Goal: Information Seeking & Learning: Check status

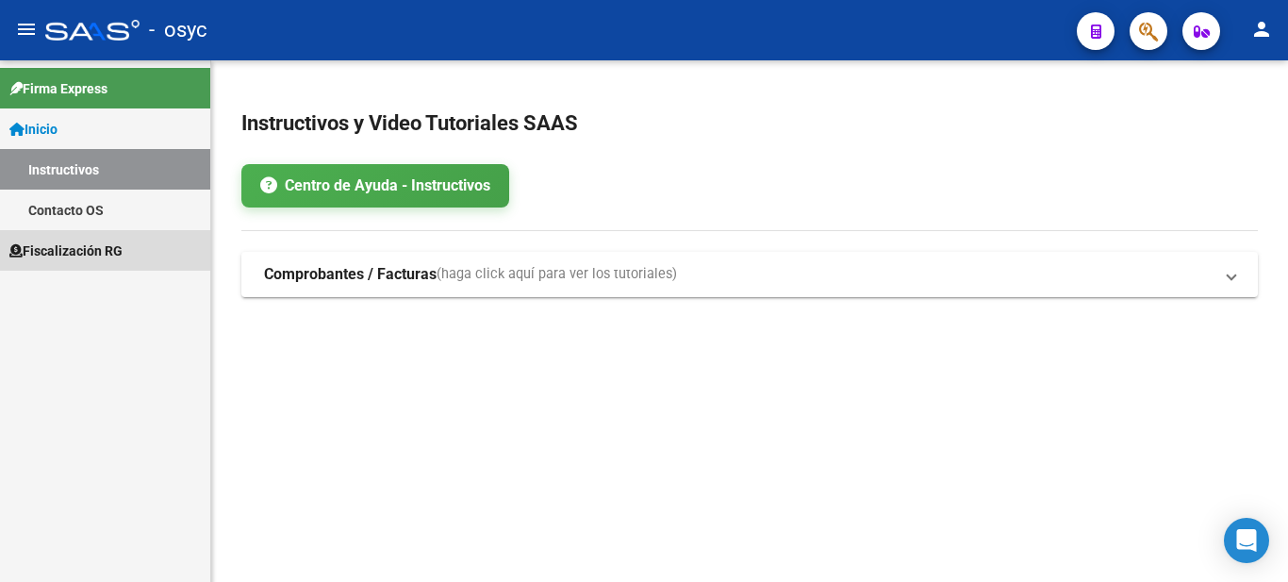
click at [74, 244] on span "Fiscalización RG" at bounding box center [65, 250] width 113 height 21
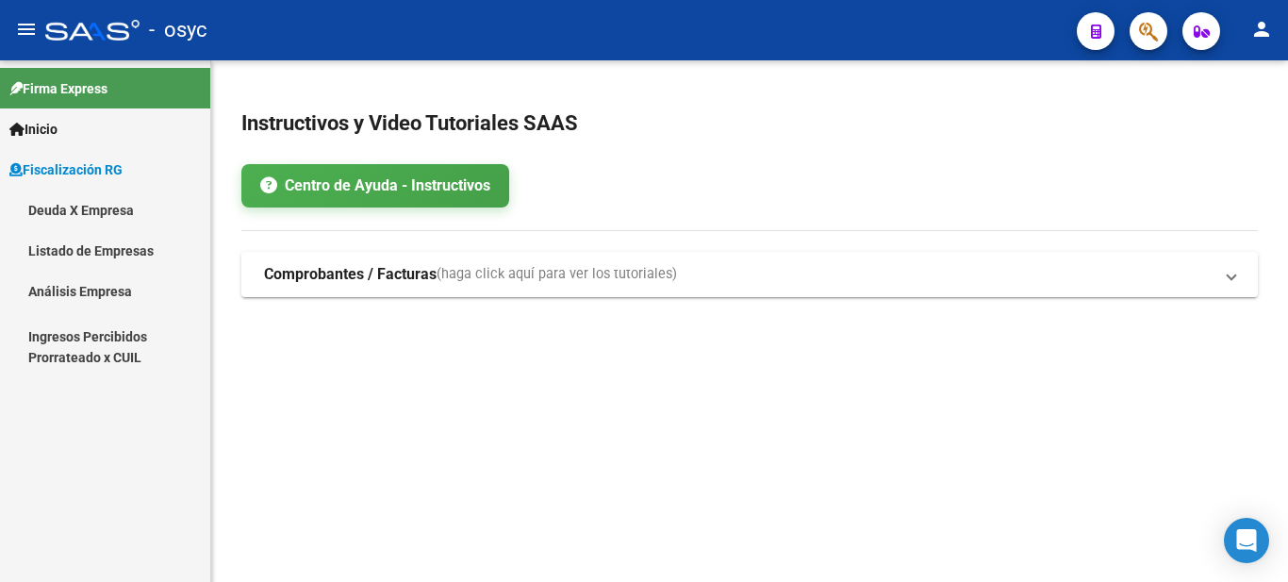
click at [98, 222] on link "Deuda X Empresa" at bounding box center [105, 209] width 210 height 41
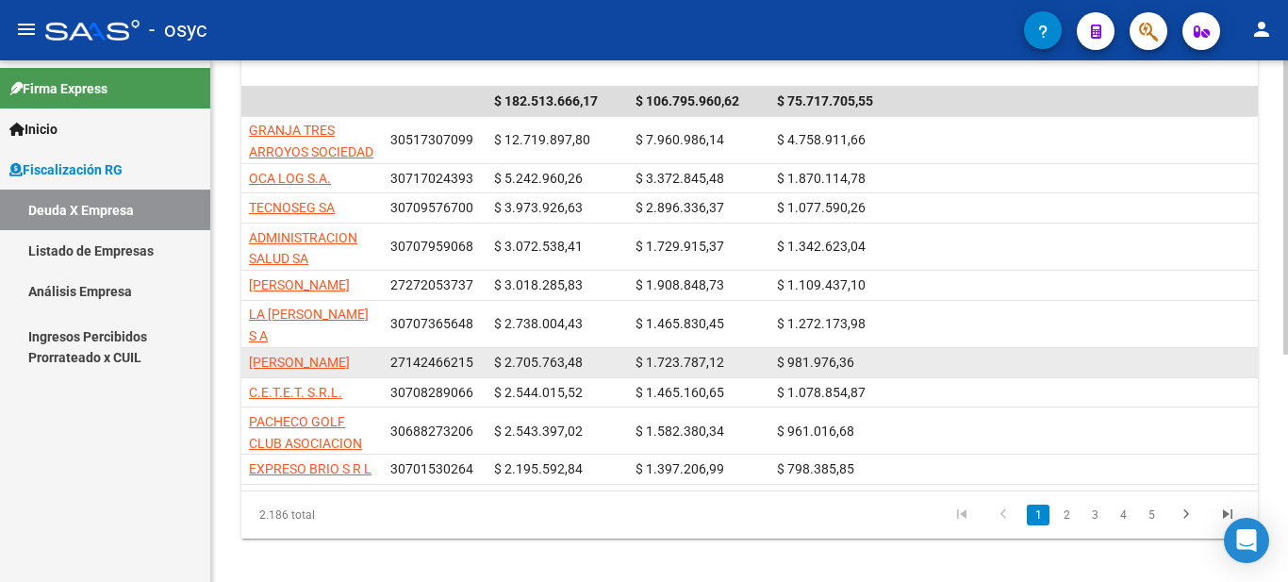
scroll to position [377, 0]
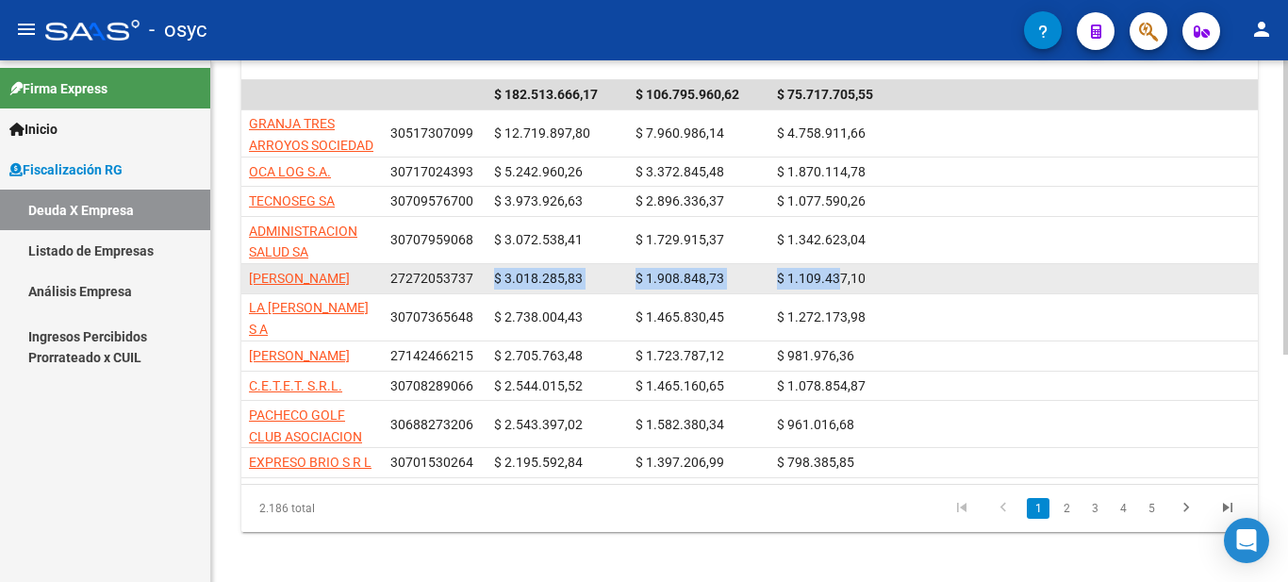
drag, startPoint x: 509, startPoint y: 287, endPoint x: 844, endPoint y: 279, distance: 334.7
click at [844, 279] on div "[PERSON_NAME] 27272053737 $ 3.018.285,83 $ 1.908.848,73 $ 1.109.437,10" at bounding box center [1311, 279] width 2140 height 30
click at [844, 279] on span "$ 1.109.437,10" at bounding box center [821, 278] width 89 height 15
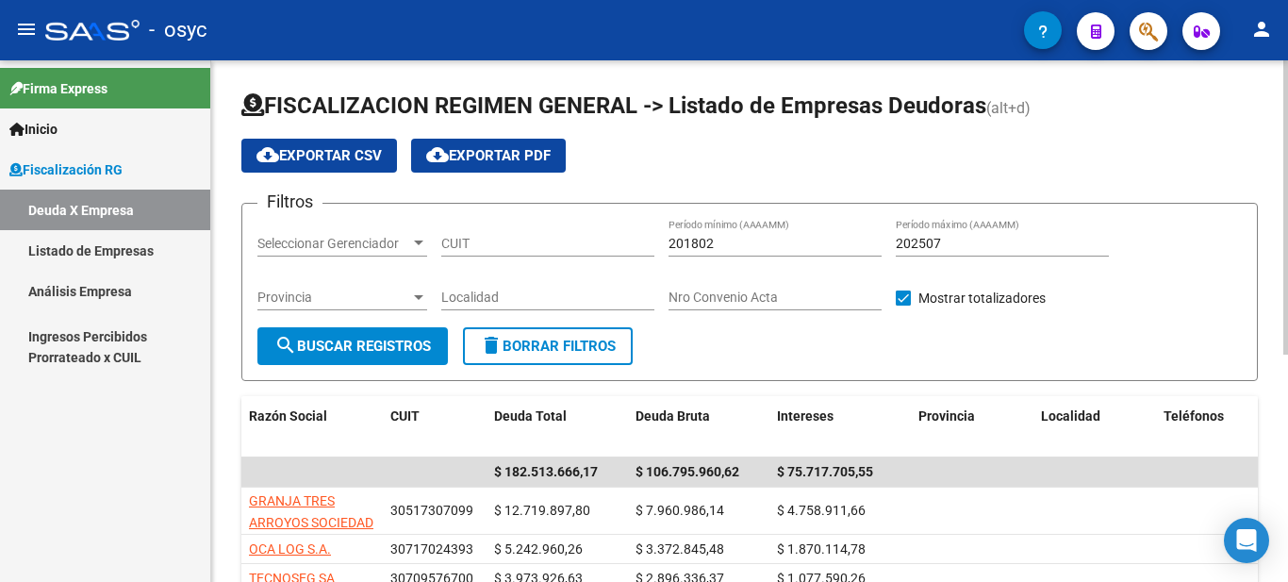
scroll to position [403, 0]
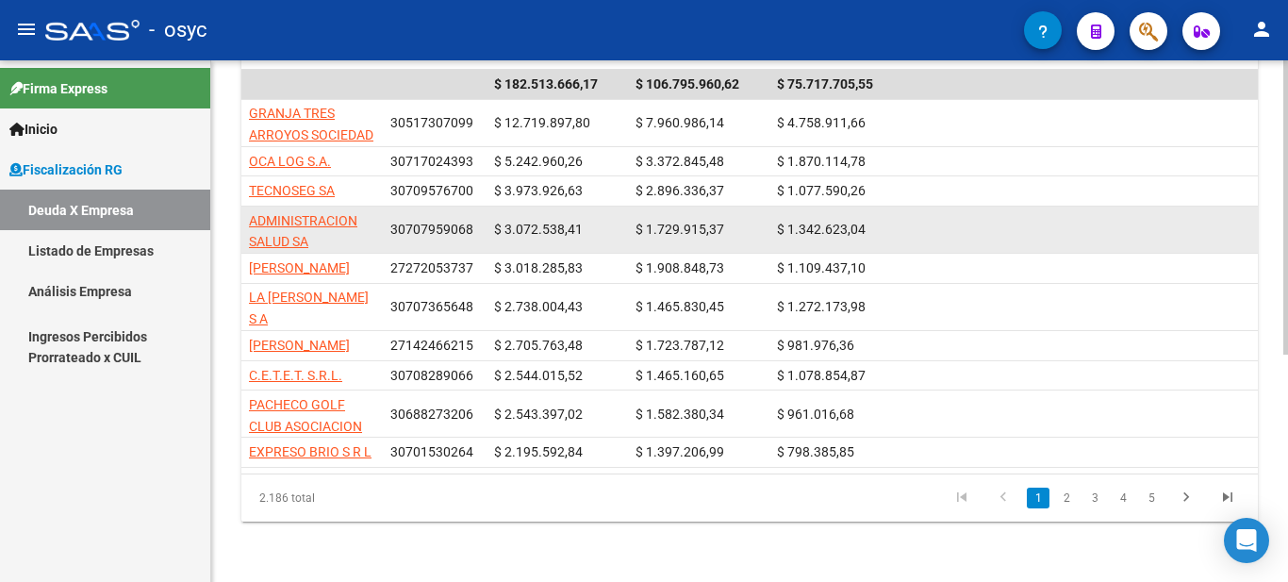
click at [345, 213] on span "ADMINISTRACION SALUD SA" at bounding box center [303, 231] width 108 height 37
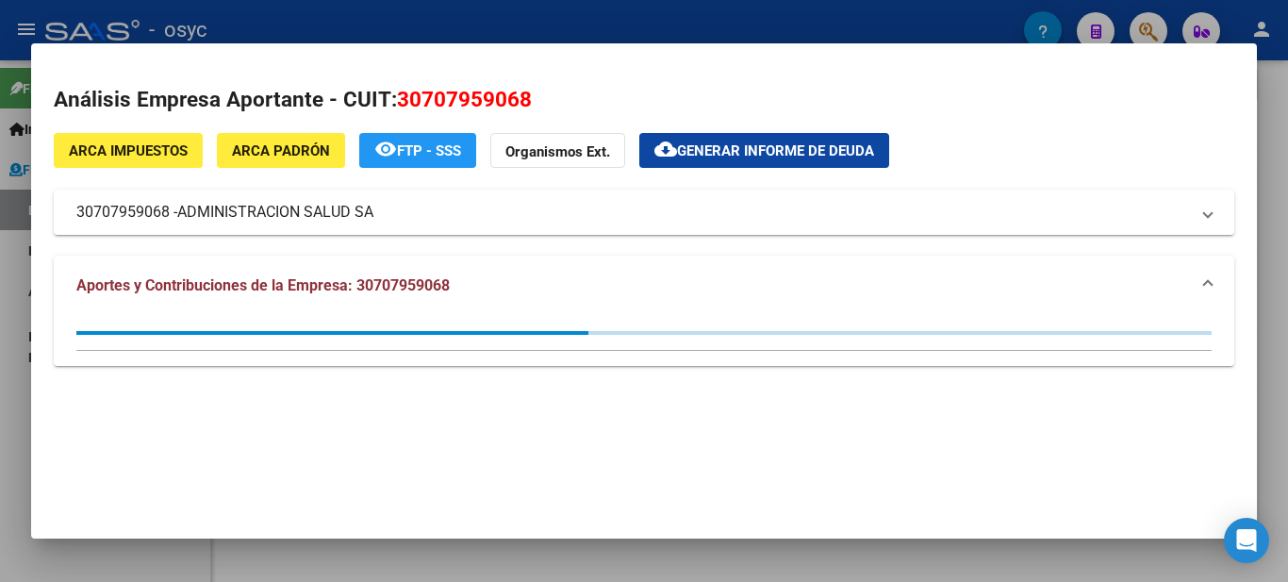
click at [476, 104] on span "30707959068" at bounding box center [464, 99] width 135 height 25
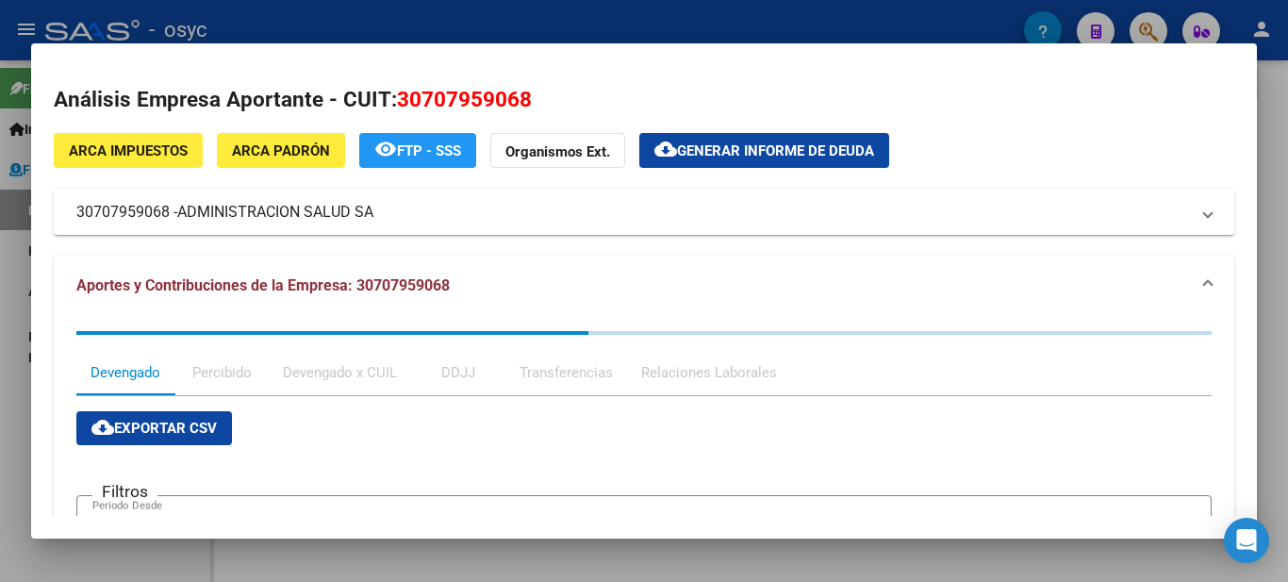
click at [476, 104] on span "30707959068" at bounding box center [464, 99] width 135 height 25
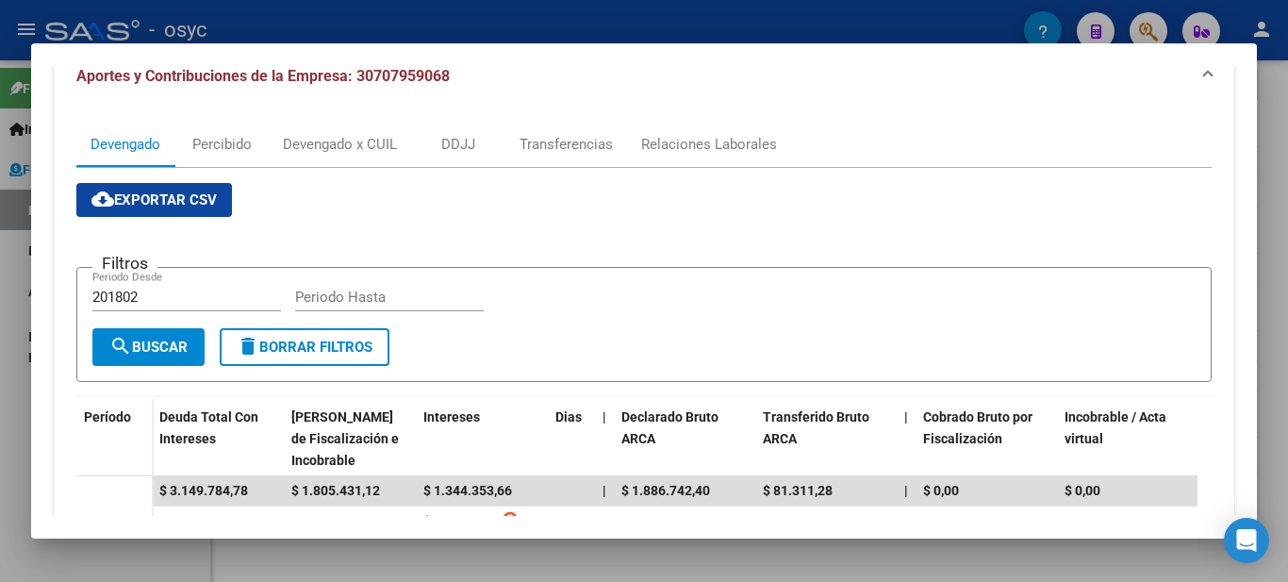
scroll to position [471, 0]
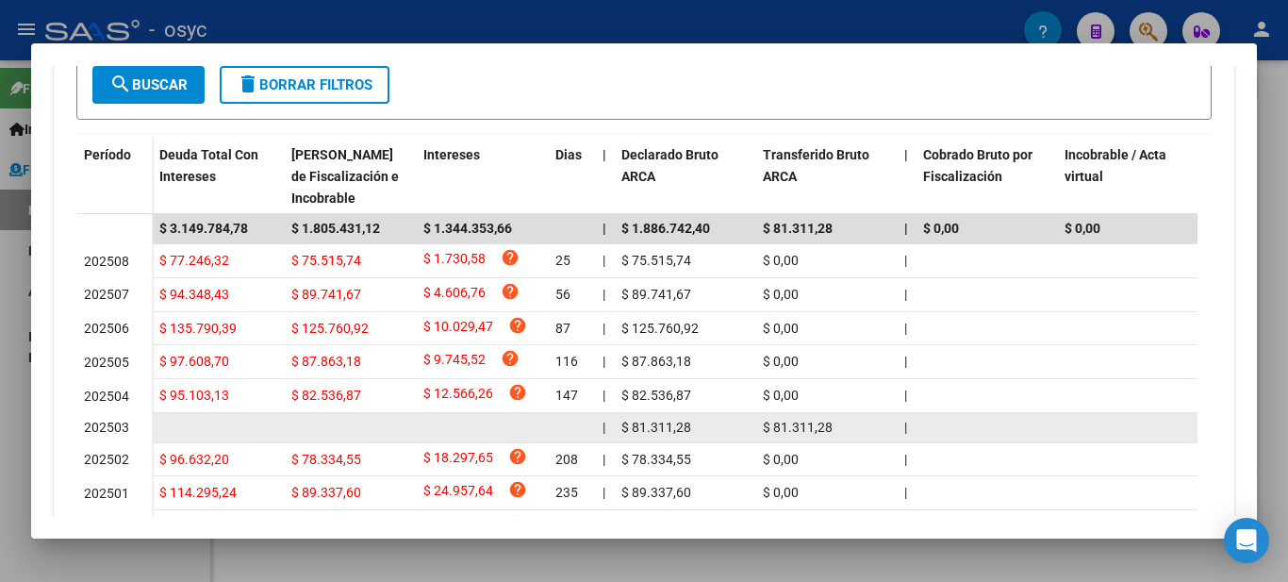
drag, startPoint x: 92, startPoint y: 436, endPoint x: 540, endPoint y: 435, distance: 447.8
click at [535, 437] on datatable-body-row "202503 | $ 81.311,28 $ 81.311,28 | | $ 0,00 | $ 3.550,59 $ 7.101,17 | | $ 27.10…" at bounding box center [1240, 428] width 2328 height 30
click at [540, 435] on datatable-body-cell at bounding box center [482, 427] width 132 height 29
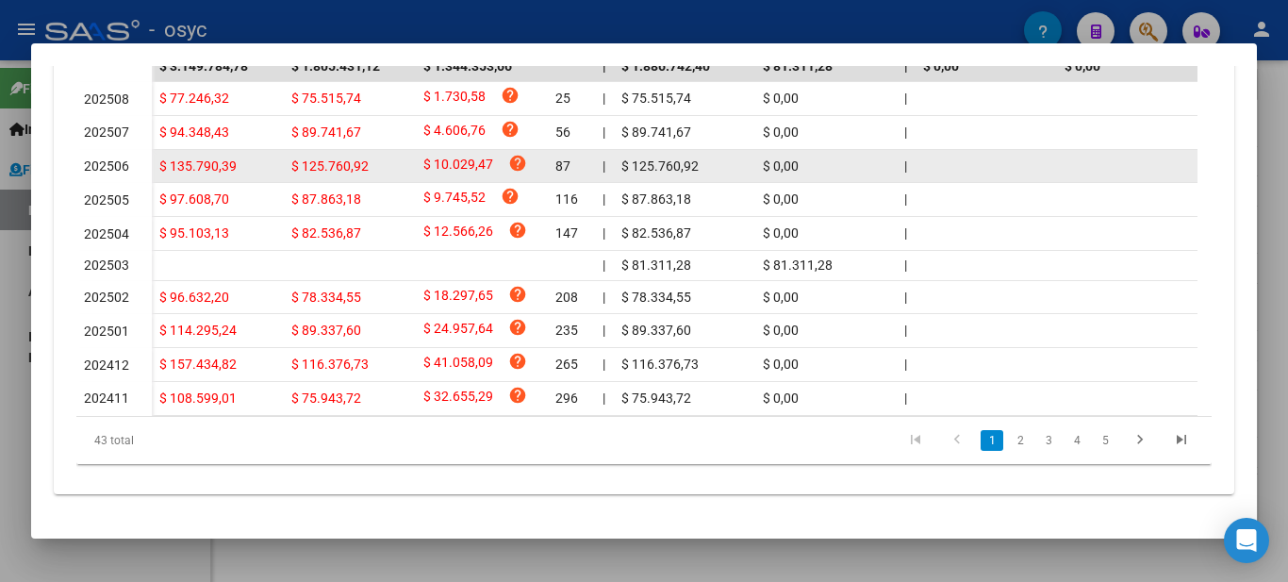
scroll to position [655, 0]
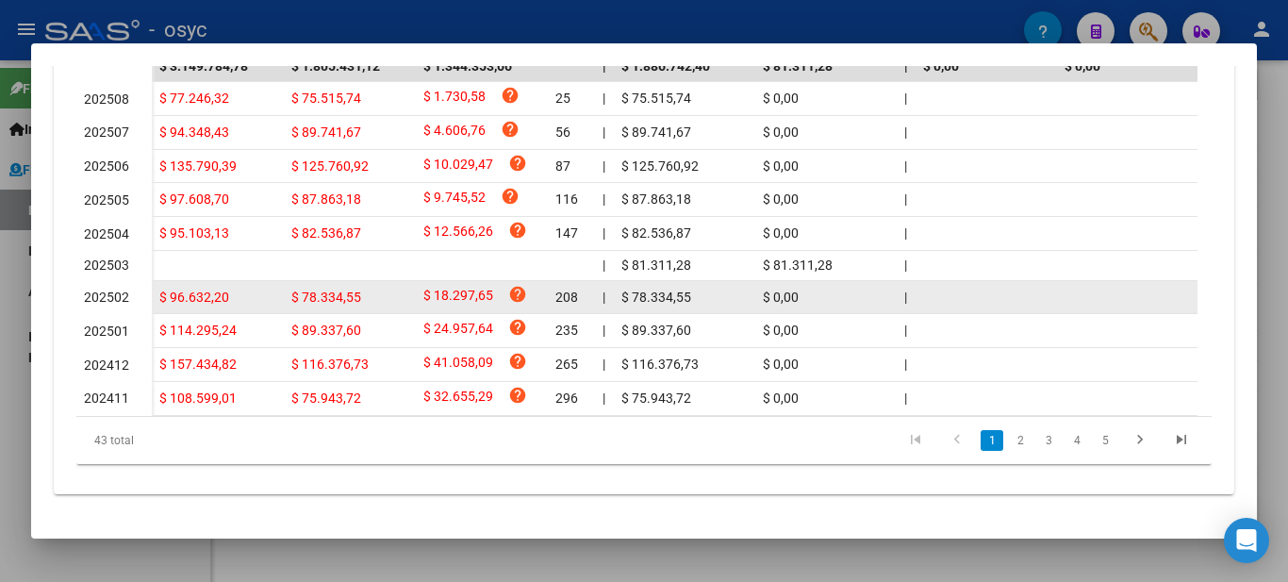
drag, startPoint x: 196, startPoint y: 282, endPoint x: 670, endPoint y: 280, distance: 474.2
click at [670, 281] on div "$ 96.632,20 $ 78.334,55 $ 18.297,65 help 208 | $ 78.334,55 $ 0,00 | | $ 0,00 | …" at bounding box center [1278, 298] width 2253 height 34
click at [676, 289] on span "$ 78.334,55" at bounding box center [656, 296] width 70 height 15
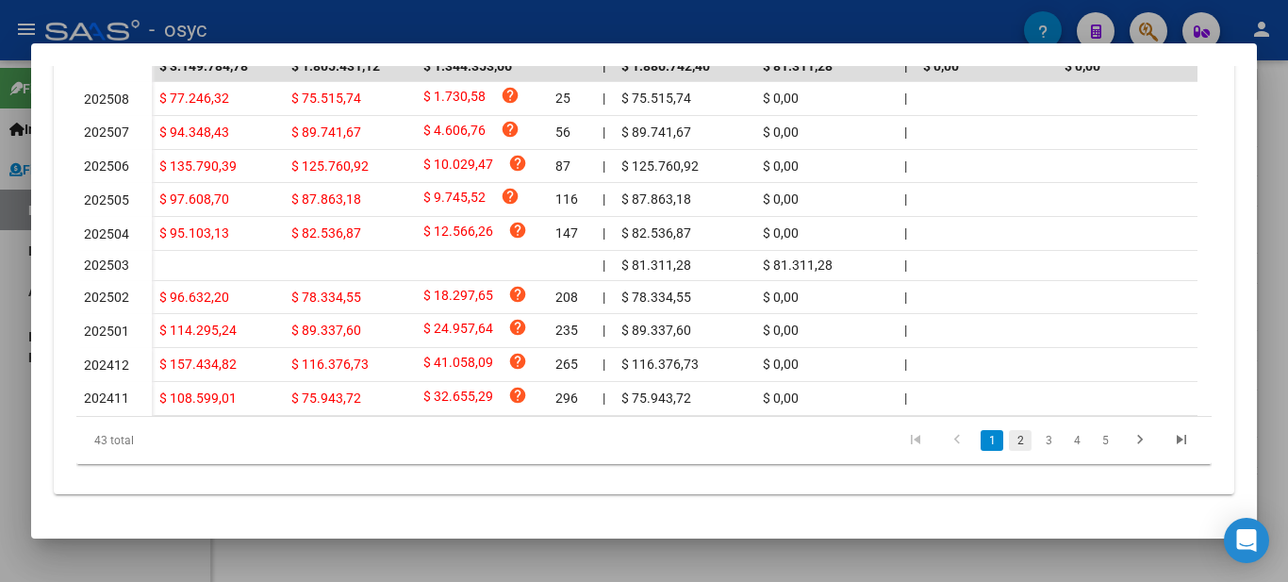
click at [1009, 442] on link "2" at bounding box center [1020, 440] width 23 height 21
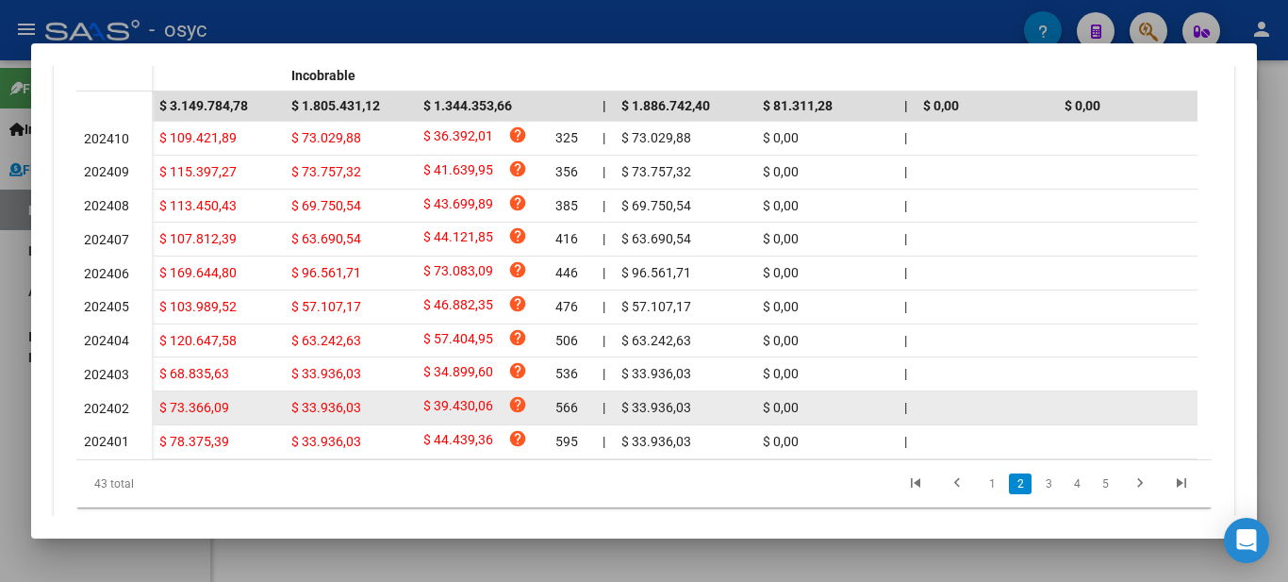
scroll to position [561, 0]
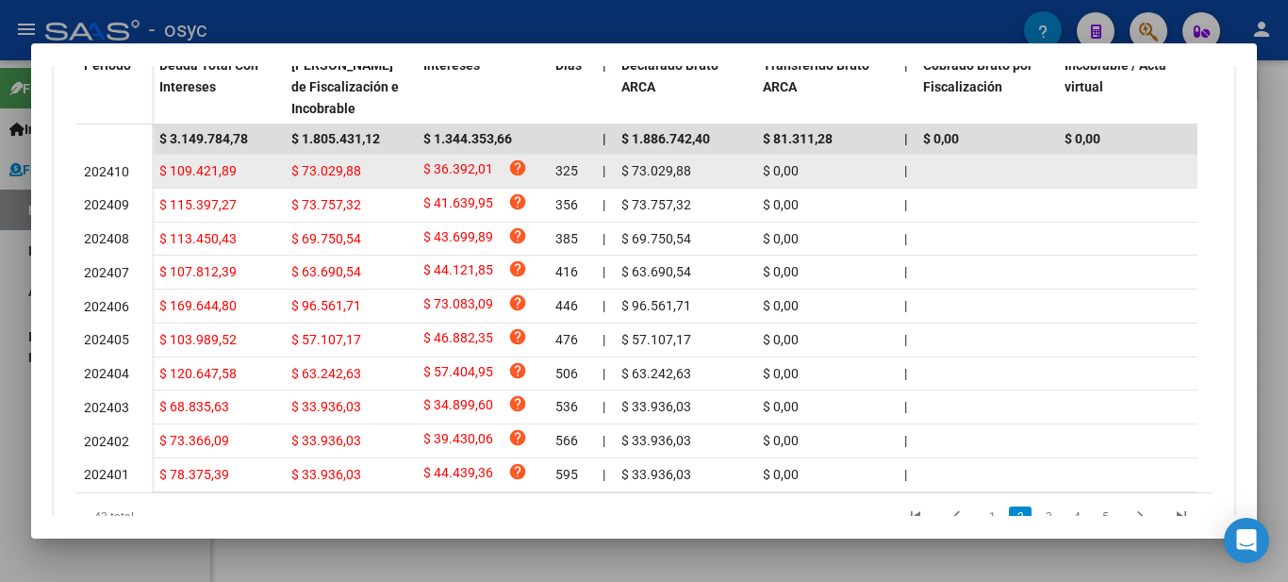
drag, startPoint x: 156, startPoint y: 178, endPoint x: 796, endPoint y: 172, distance: 640.1
click at [796, 172] on datatable-body-row "202410 $ 109.421,89 $ 73.029,88 $ 36.392,01 help 325 | $ 73.029,88 $ 0,00 | | $…" at bounding box center [1240, 172] width 2328 height 34
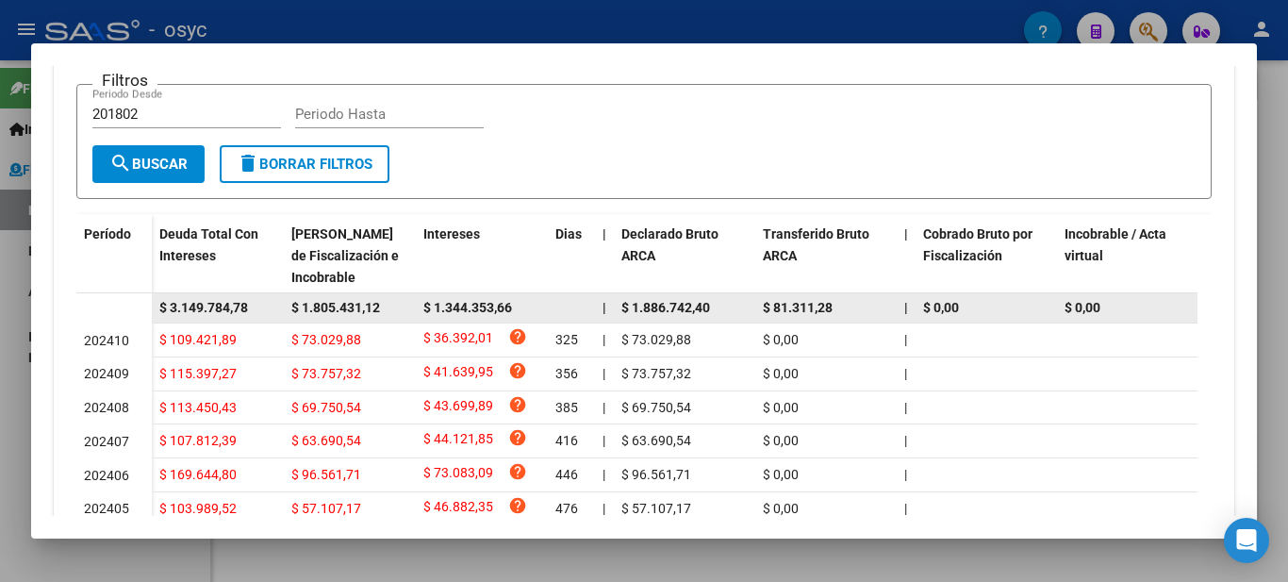
scroll to position [372, 0]
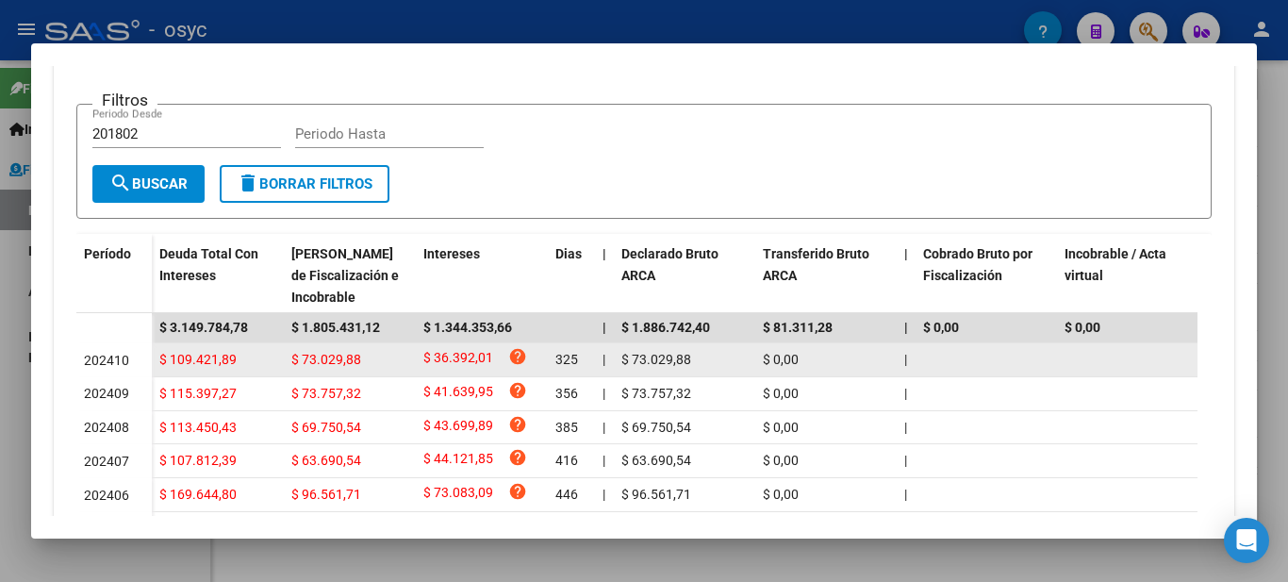
click at [690, 354] on div "$ 73.029,88" at bounding box center [684, 360] width 126 height 22
drag, startPoint x: 204, startPoint y: 369, endPoint x: 271, endPoint y: 370, distance: 67.9
click at [267, 370] on div "$ 109.421,89" at bounding box center [217, 360] width 117 height 22
click at [274, 371] on datatable-body-cell "$ 109.421,89" at bounding box center [218, 359] width 132 height 33
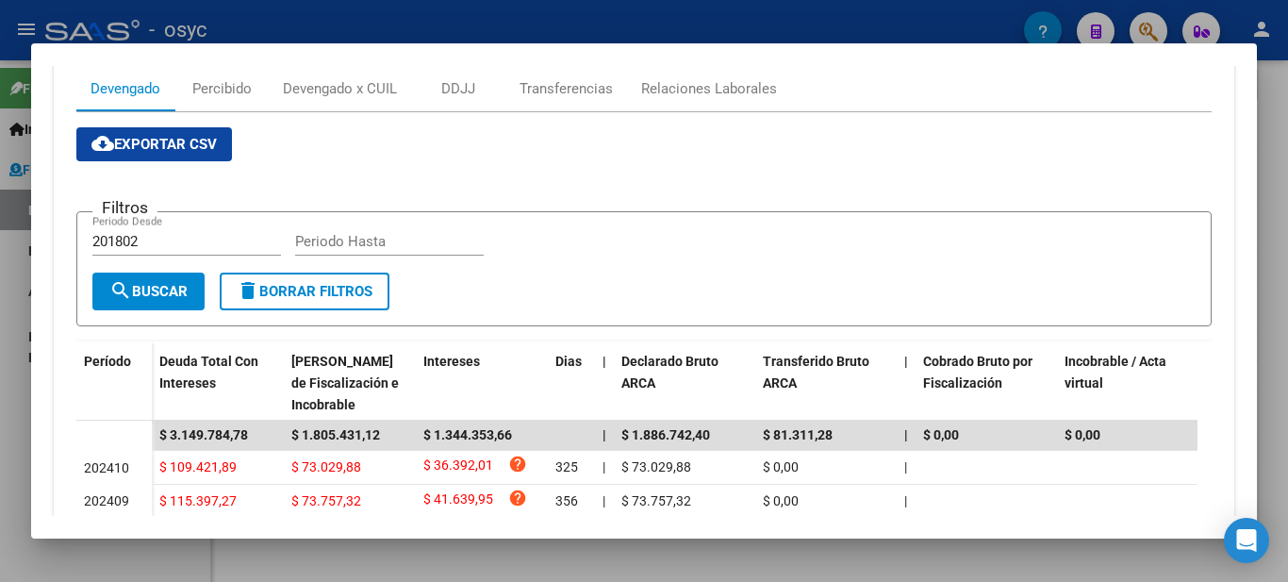
scroll to position [0, 0]
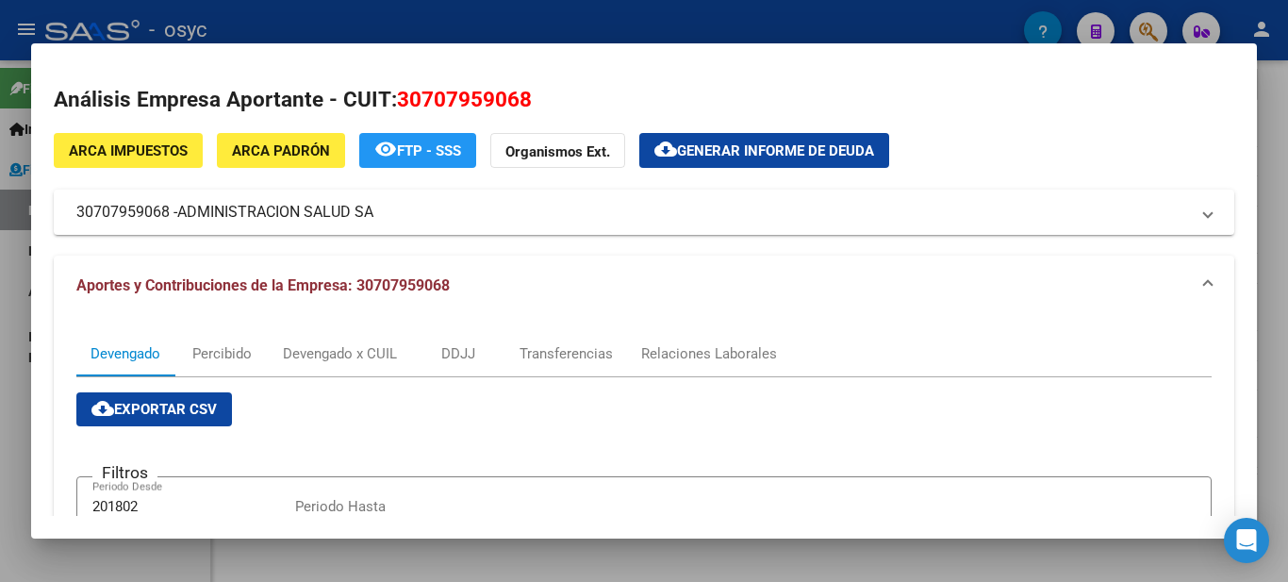
click at [824, 160] on button "cloud_download Generar informe de deuda" at bounding box center [764, 150] width 250 height 35
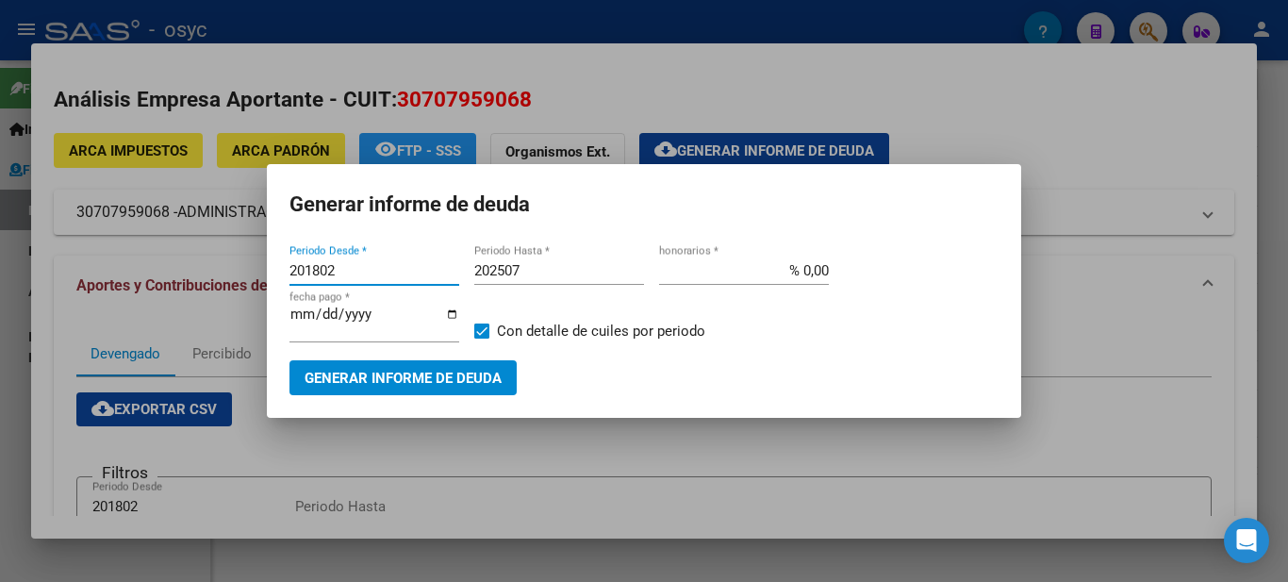
drag, startPoint x: 359, startPoint y: 271, endPoint x: 256, endPoint y: 262, distance: 103.2
click at [263, 266] on div "Análisis Empresa Aportante - CUIT: 30707959068 ARCA Impuestos ARCA Padrón remov…" at bounding box center [644, 291] width 1288 height 582
type input "202504"
click at [526, 278] on input "202507" at bounding box center [559, 270] width 170 height 17
type input "202508"
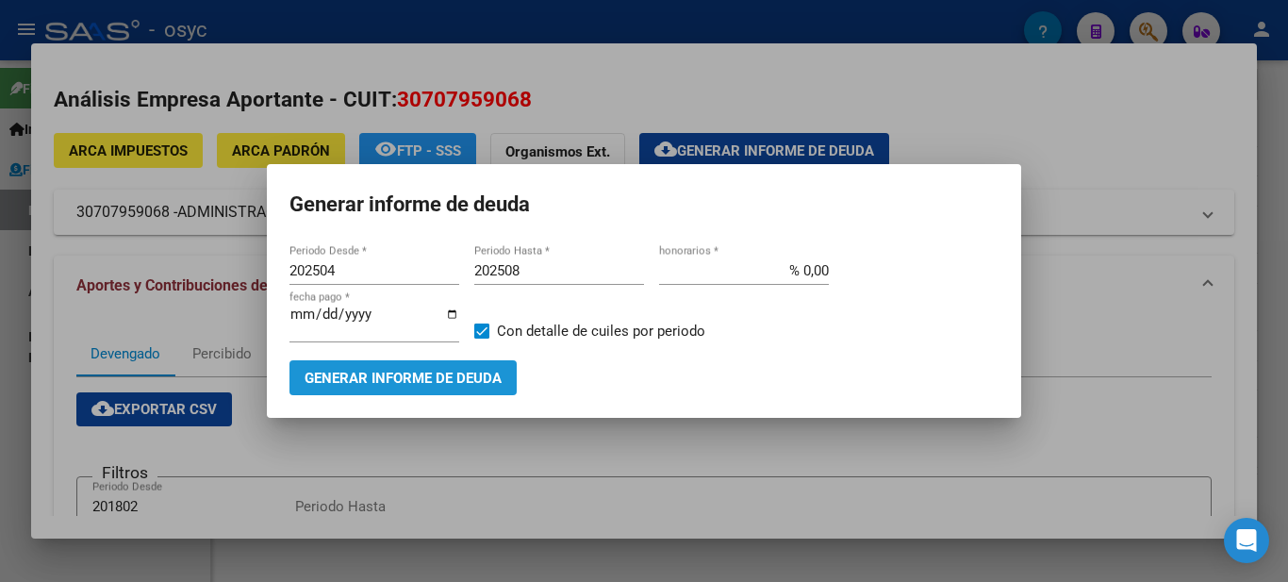
click at [467, 378] on span "Generar informe de deuda" at bounding box center [402, 378] width 197 height 17
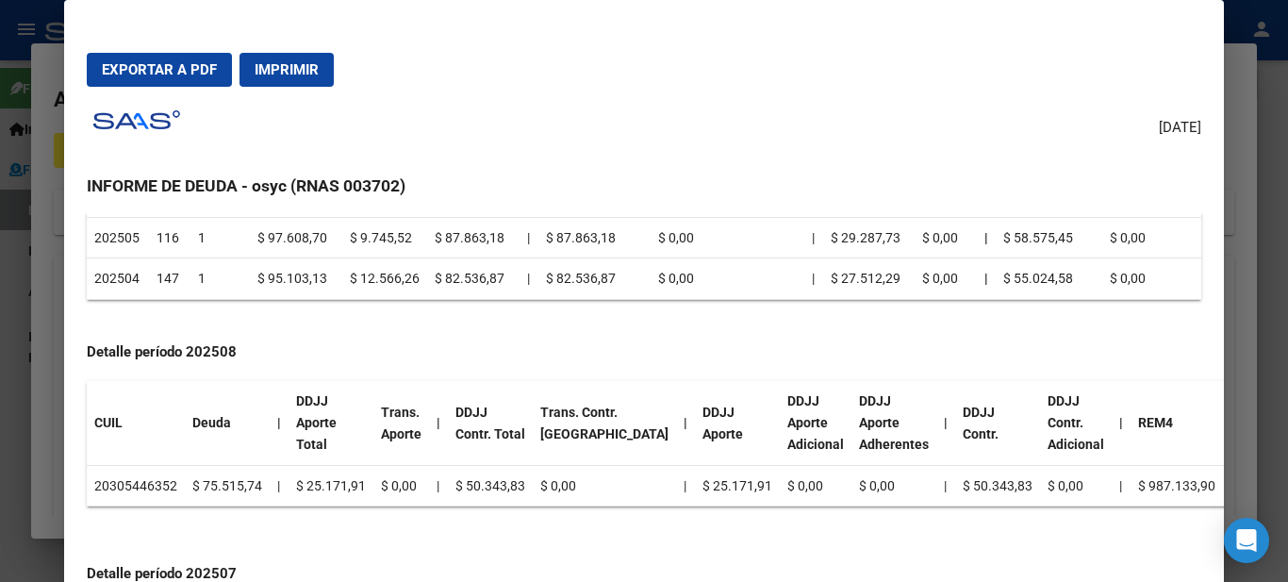
scroll to position [471, 0]
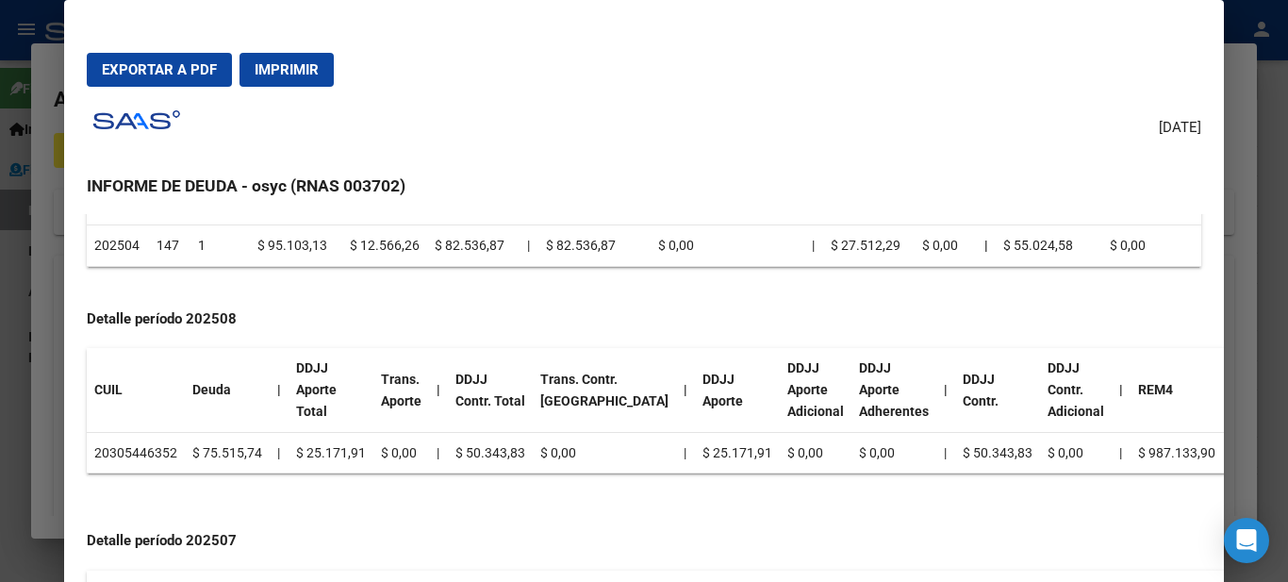
click at [156, 432] on td "20305446352" at bounding box center [136, 452] width 98 height 41
copy td "20305446352"
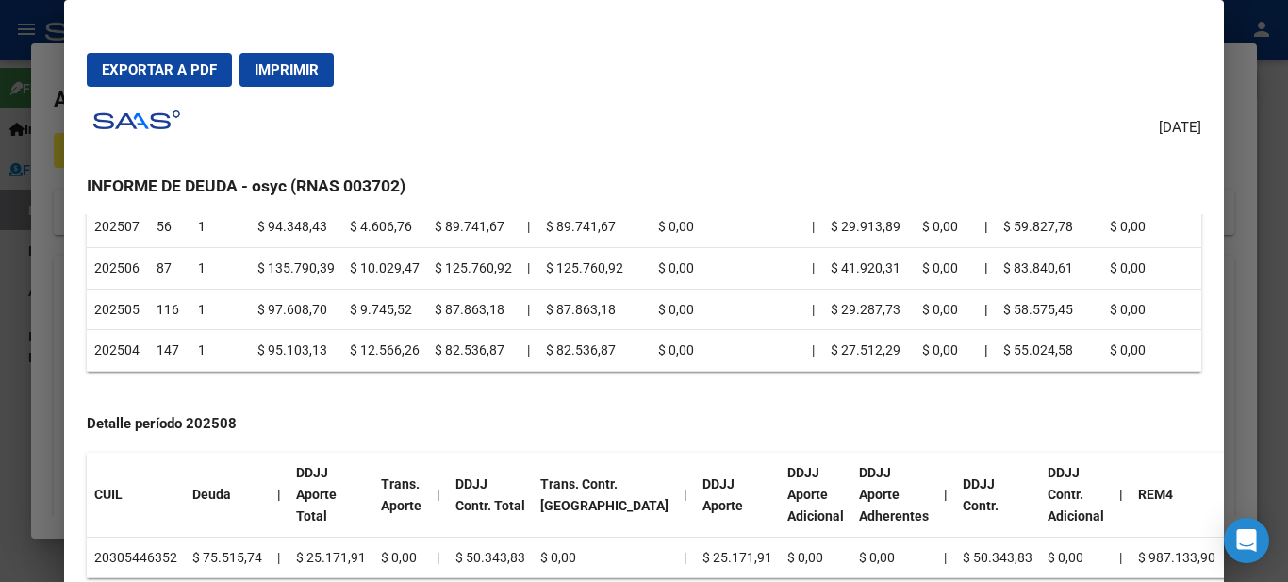
scroll to position [377, 0]
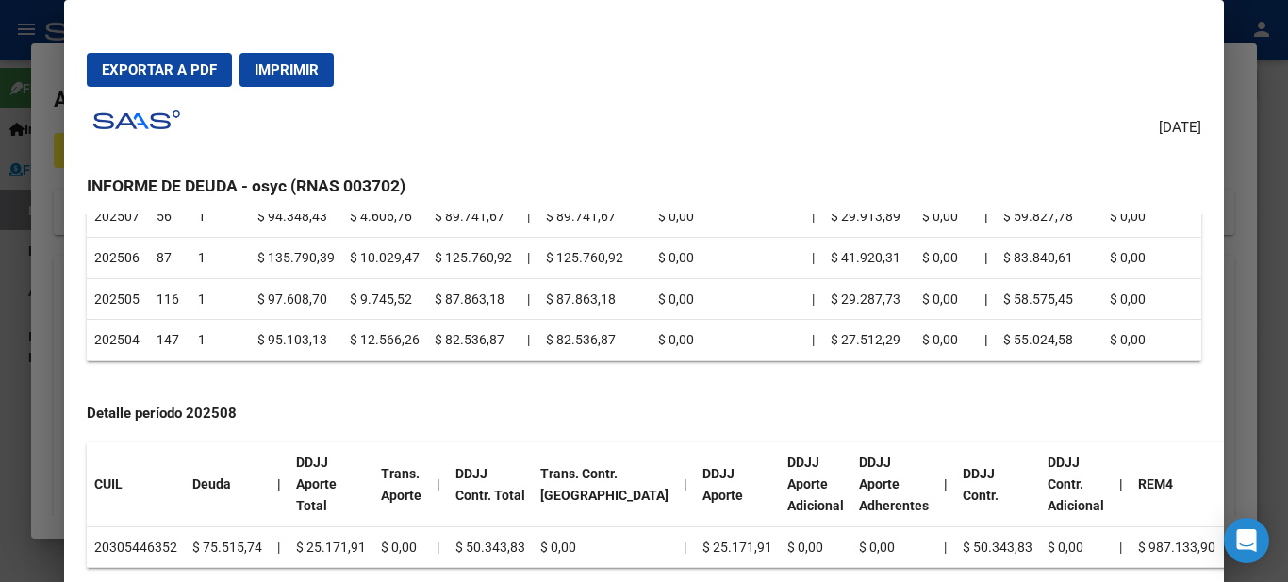
click at [1209, 63] on mat-dialog-container "Exportar a PDF Imprimir [DATE] INFORME DE DEUDA - osyc (RNAS 003702) Empresa: A…" at bounding box center [643, 328] width 1159 height 656
click at [1231, 65] on div at bounding box center [644, 291] width 1288 height 582
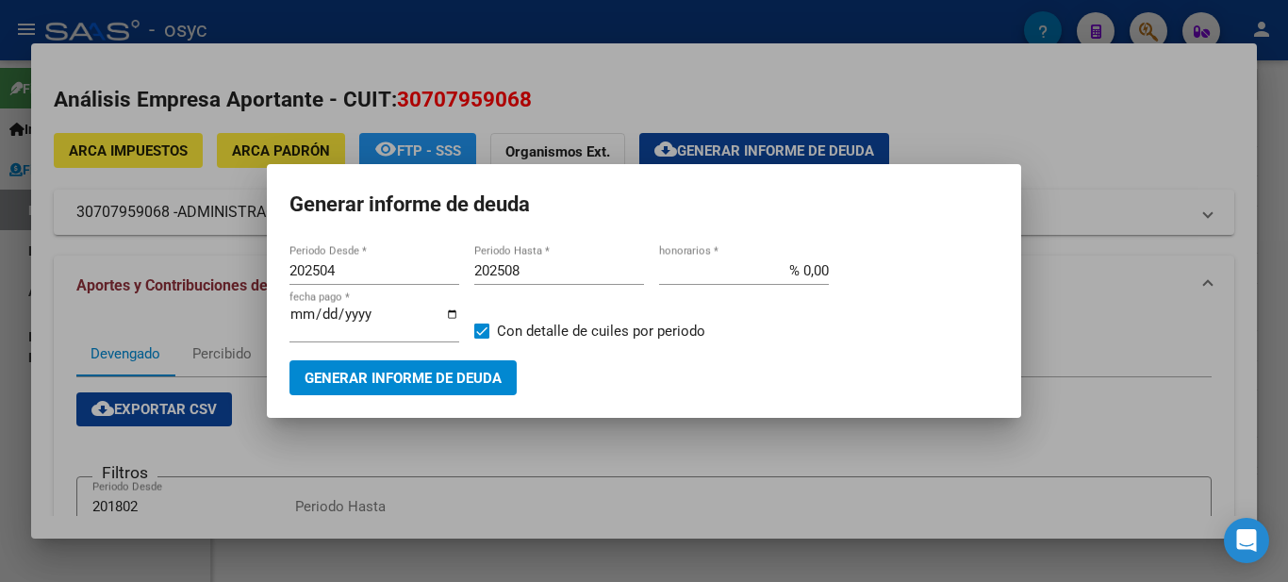
click at [832, 83] on div at bounding box center [644, 291] width 1288 height 582
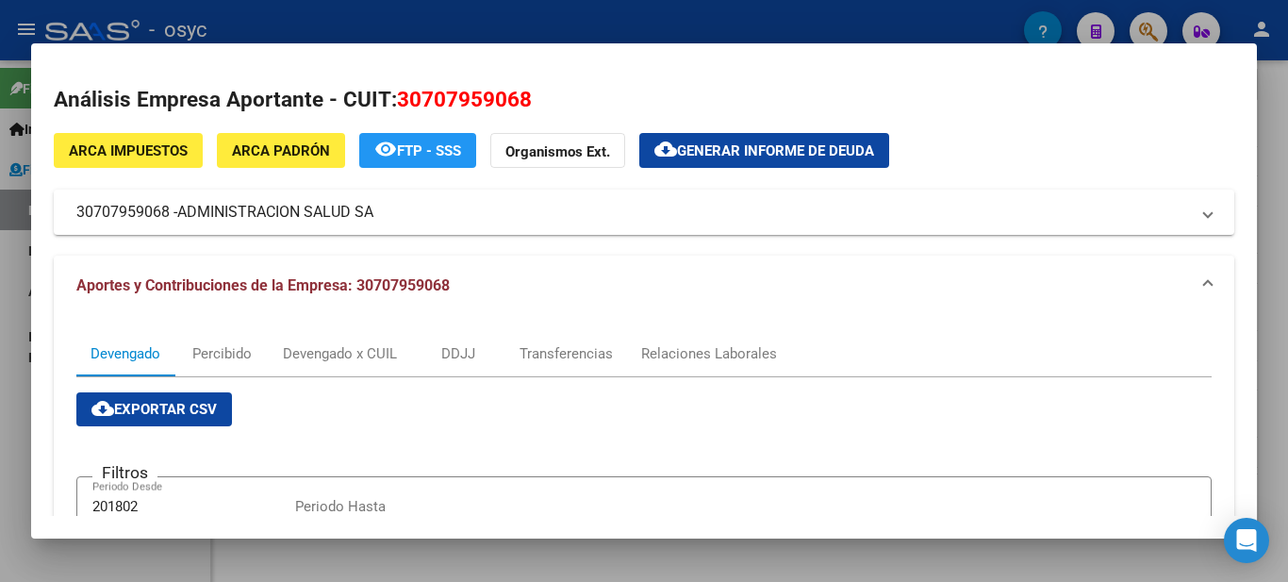
click at [167, 49] on mat-dialog-container "Análisis Empresa Aportante - CUIT: 30707959068 ARCA Impuestos ARCA Padrón remov…" at bounding box center [644, 290] width 1226 height 494
click at [170, 24] on div at bounding box center [644, 291] width 1288 height 582
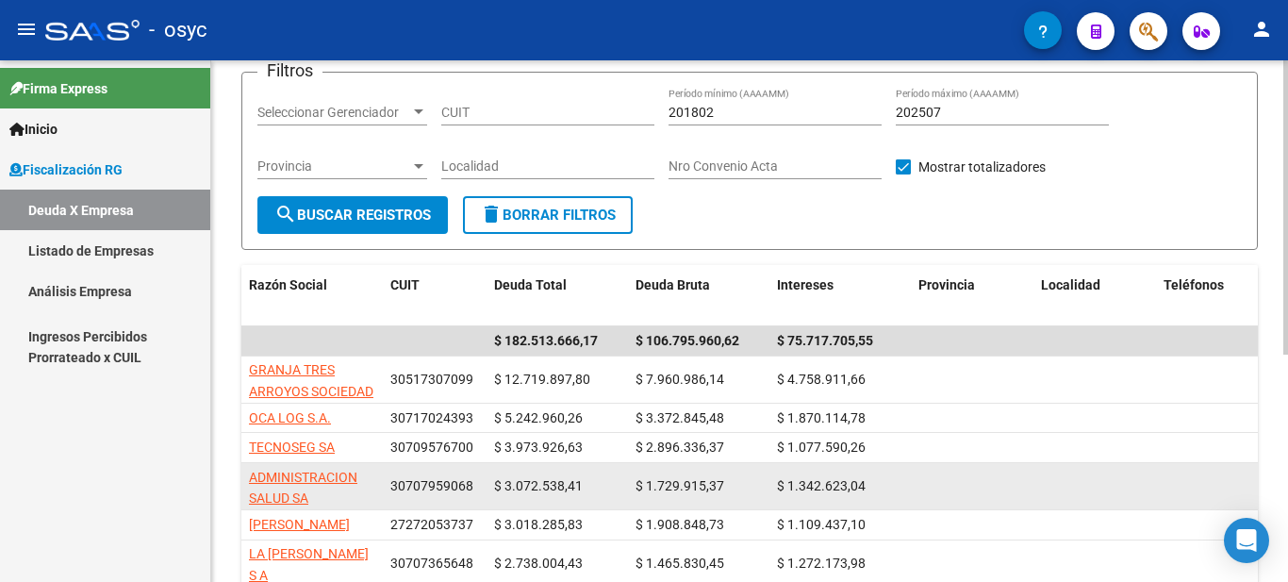
scroll to position [283, 0]
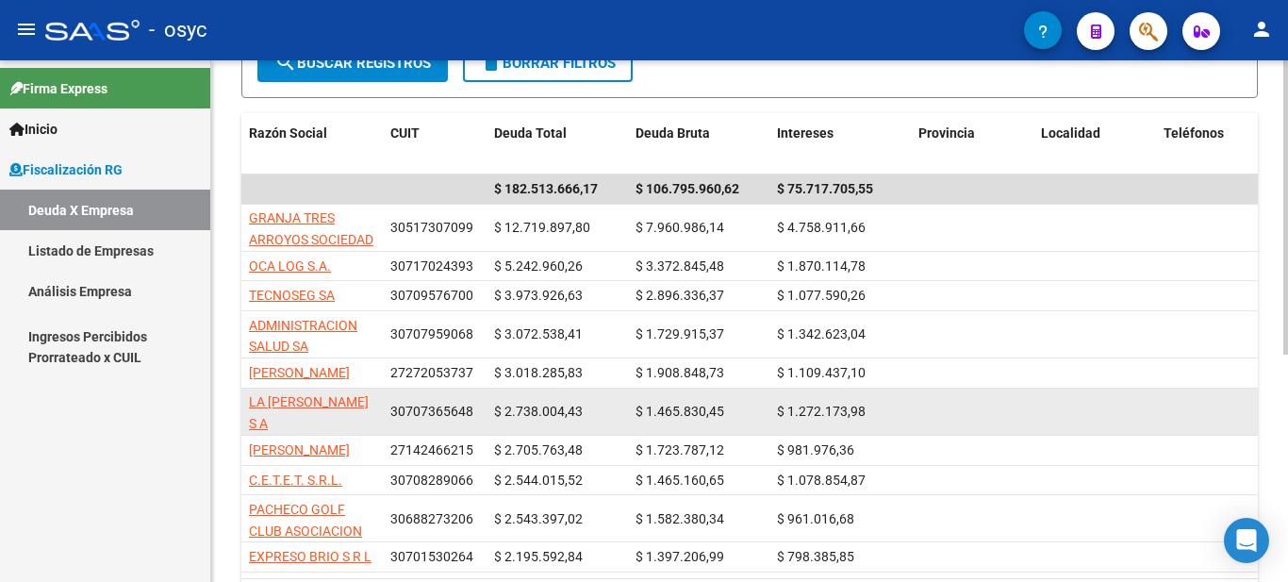
click at [434, 404] on span "30707365648" at bounding box center [431, 410] width 83 height 15
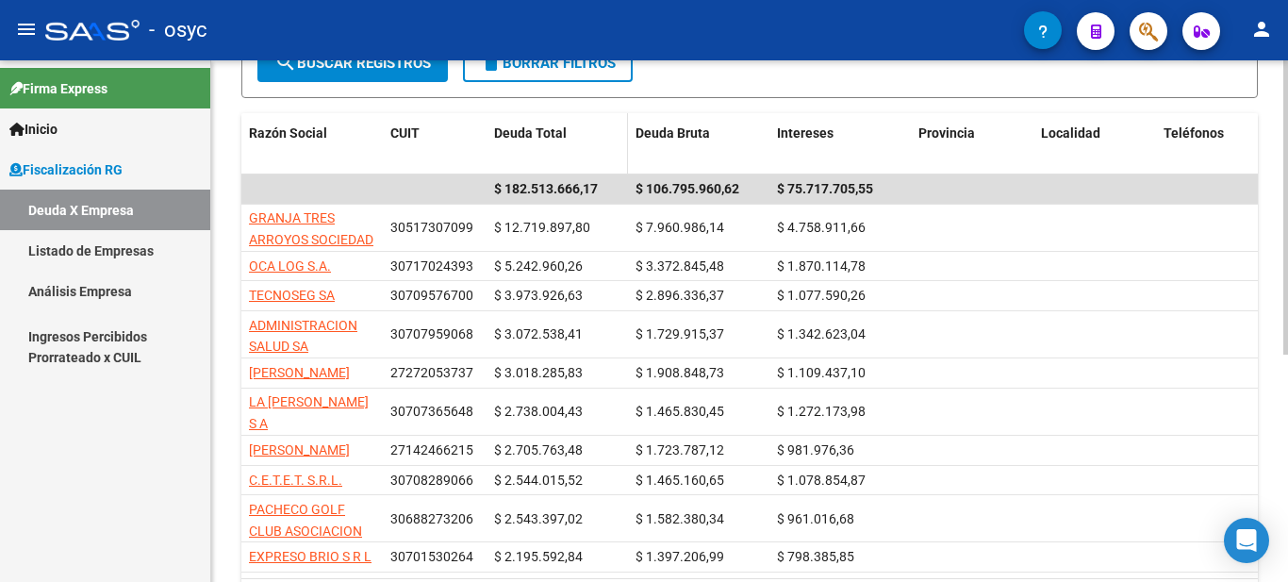
copy span "30707365648"
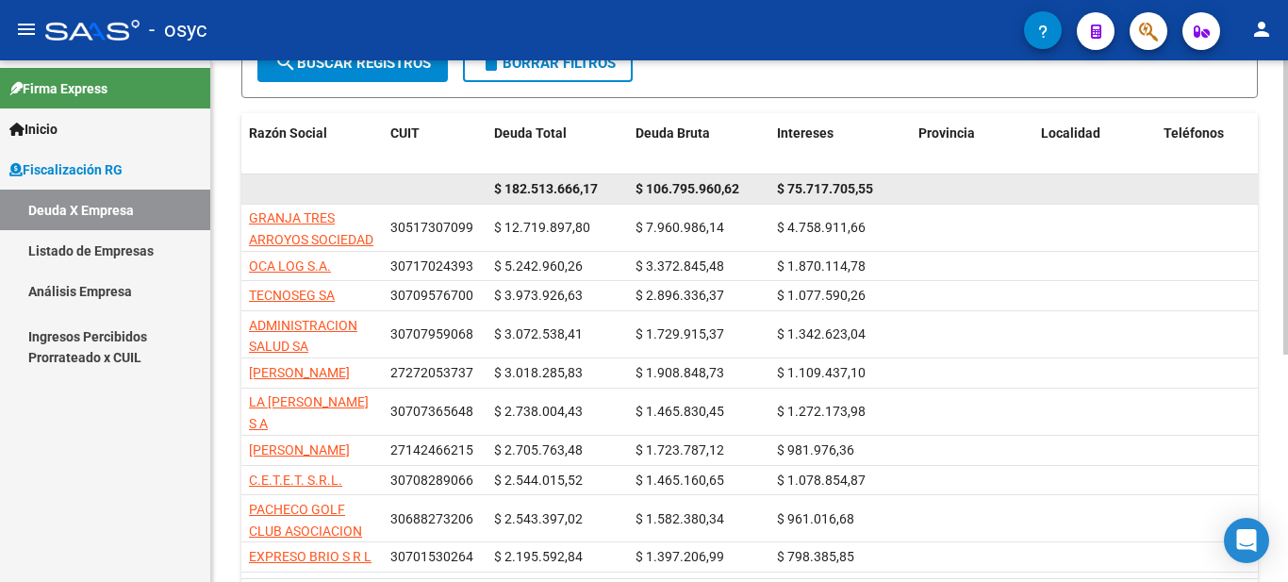
copy span "30707365648"
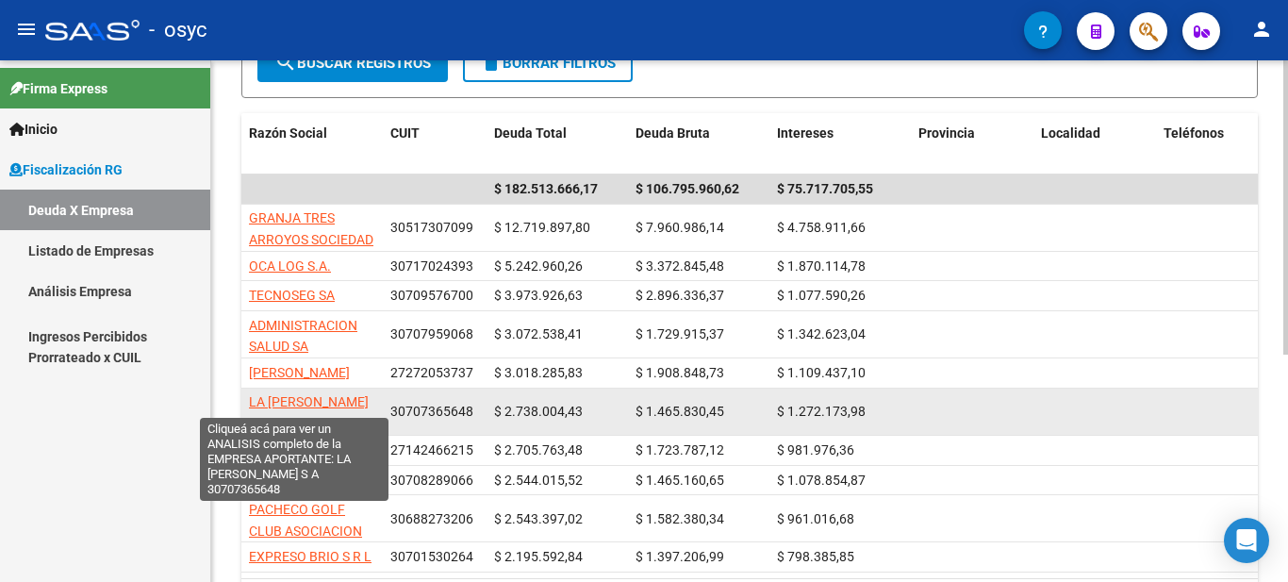
click at [320, 402] on span "LA [PERSON_NAME] S A" at bounding box center [309, 412] width 120 height 37
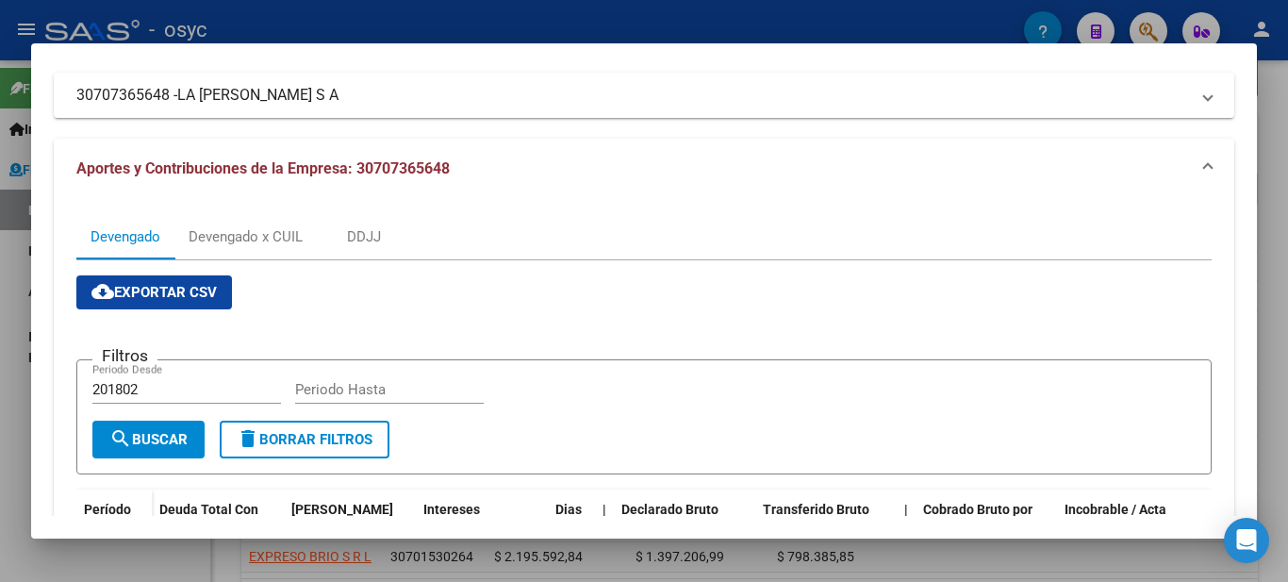
scroll to position [0, 0]
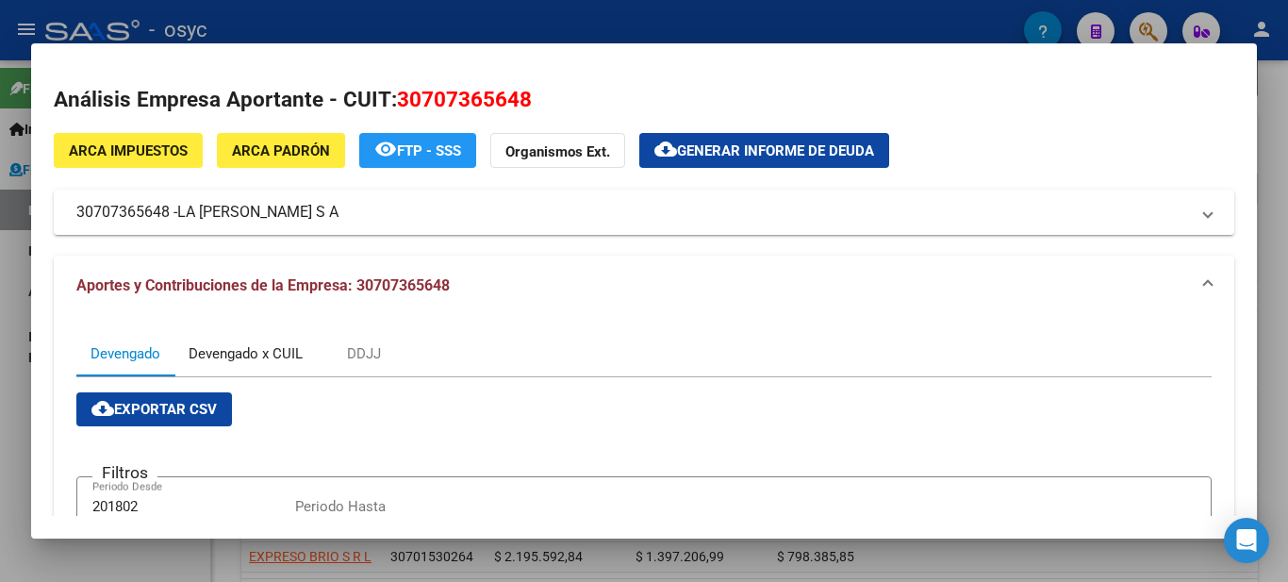
click at [248, 355] on div "Devengado x CUIL" at bounding box center [246, 353] width 114 height 21
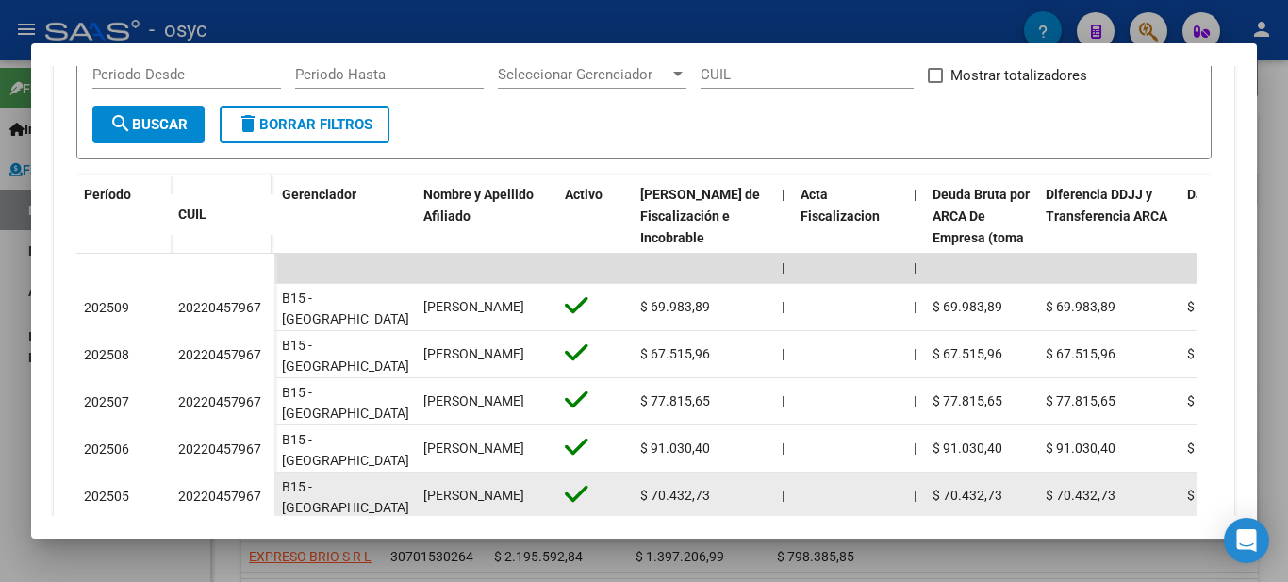
scroll to position [651, 0]
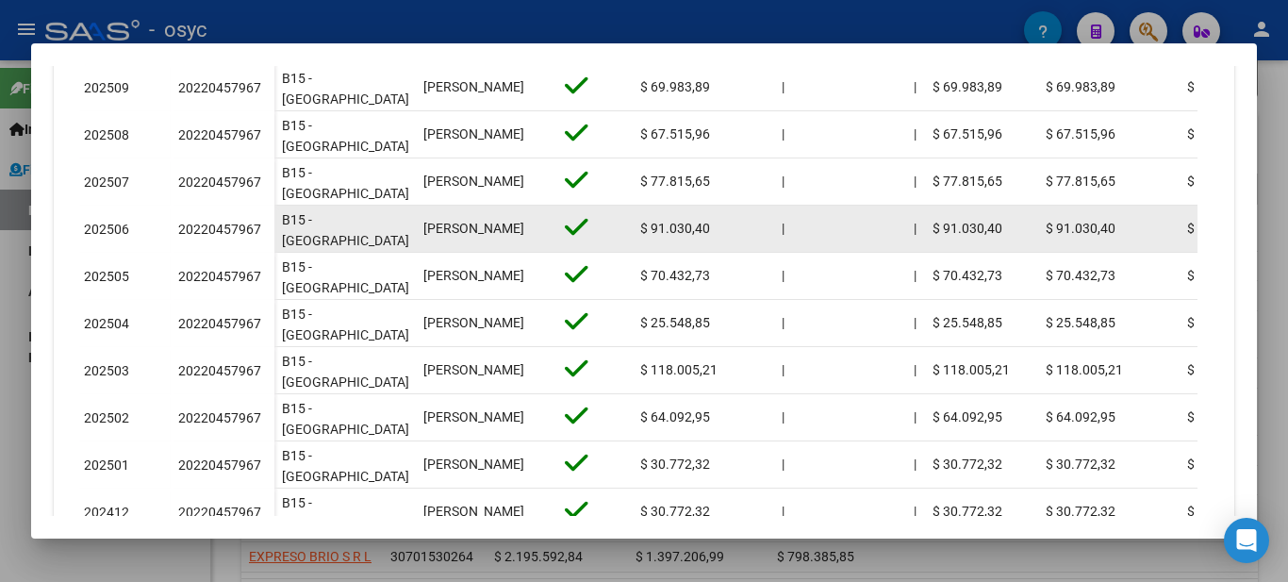
click at [207, 232] on div "20220457967" at bounding box center [219, 230] width 83 height 22
click at [206, 232] on div "20220457967" at bounding box center [219, 230] width 83 height 22
copy div "20220457967"
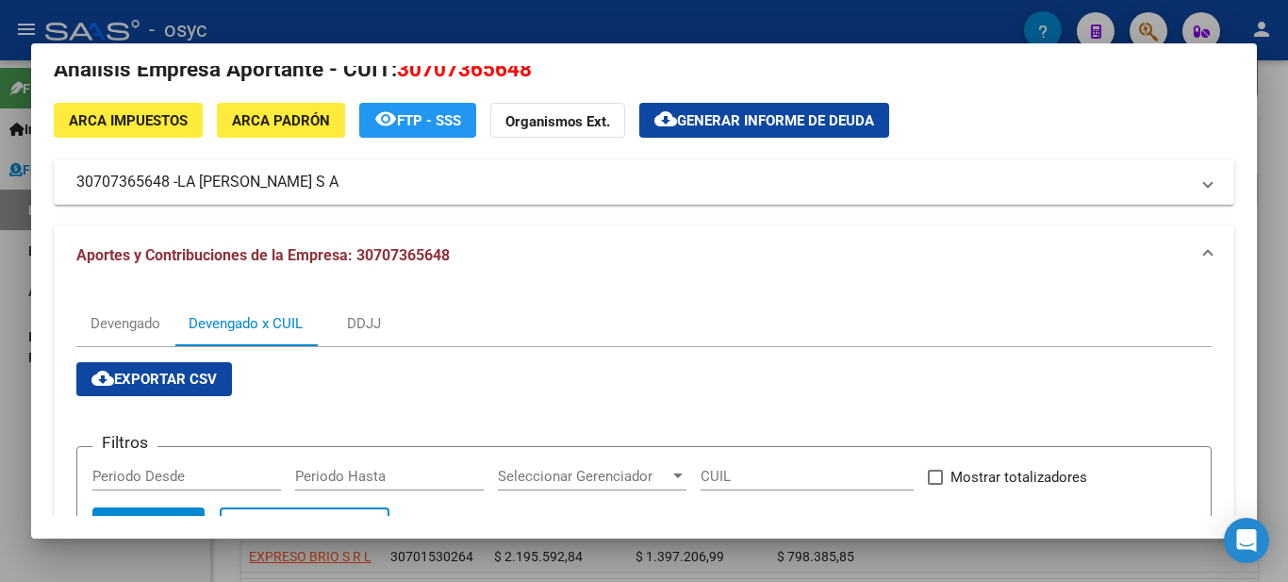
scroll to position [0, 0]
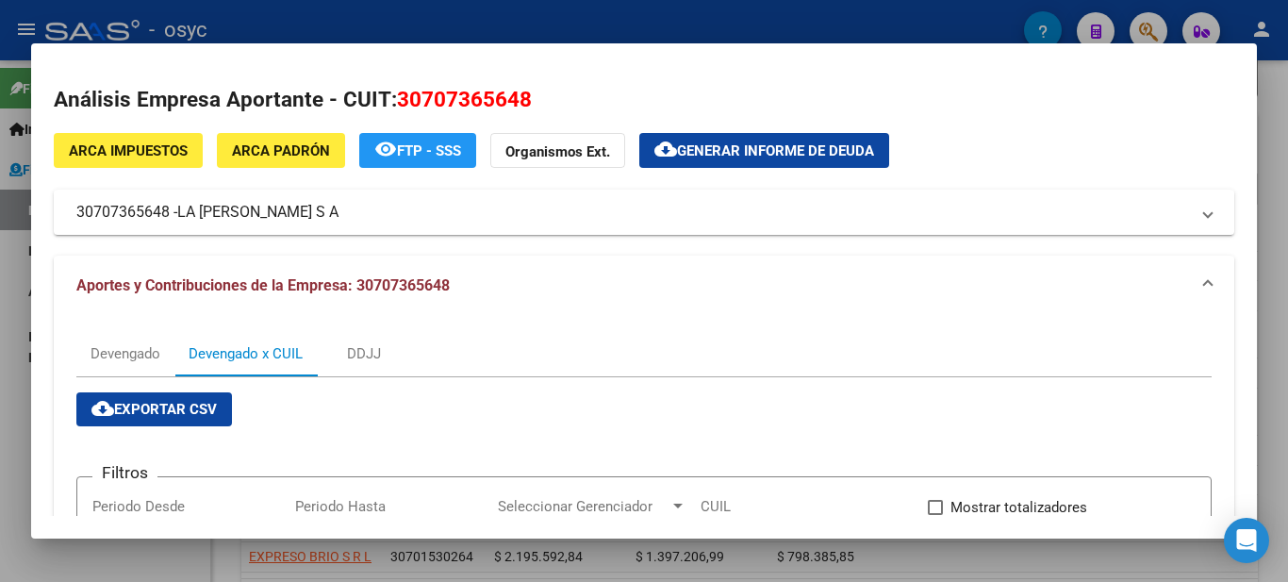
click at [1268, 35] on div at bounding box center [644, 291] width 1288 height 582
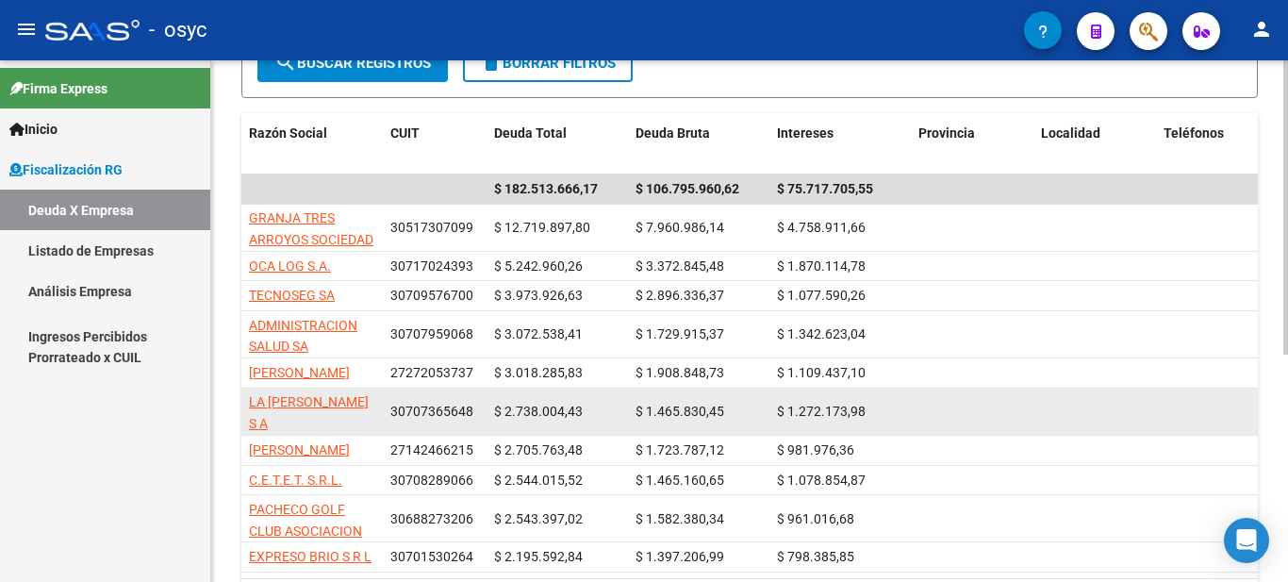
click at [337, 397] on span "LA [PERSON_NAME] S A" at bounding box center [309, 412] width 120 height 37
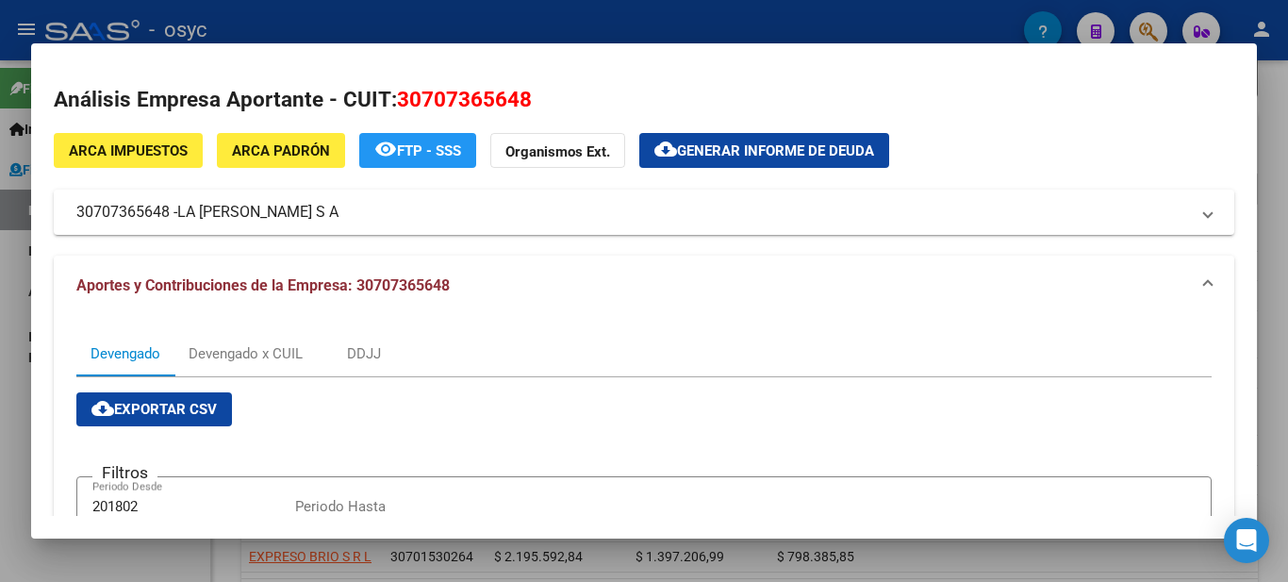
click at [1262, 54] on div at bounding box center [644, 291] width 1288 height 582
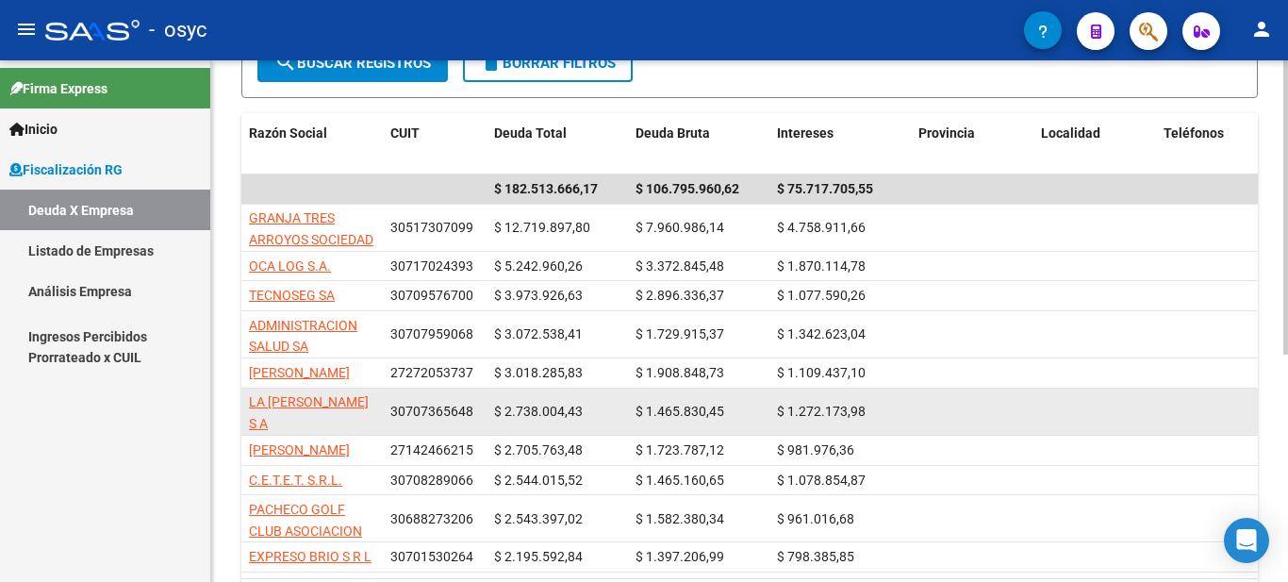
drag, startPoint x: 334, startPoint y: 405, endPoint x: 247, endPoint y: 413, distance: 87.1
click at [247, 411] on datatable-body-cell "LA [PERSON_NAME] S A" at bounding box center [311, 411] width 141 height 46
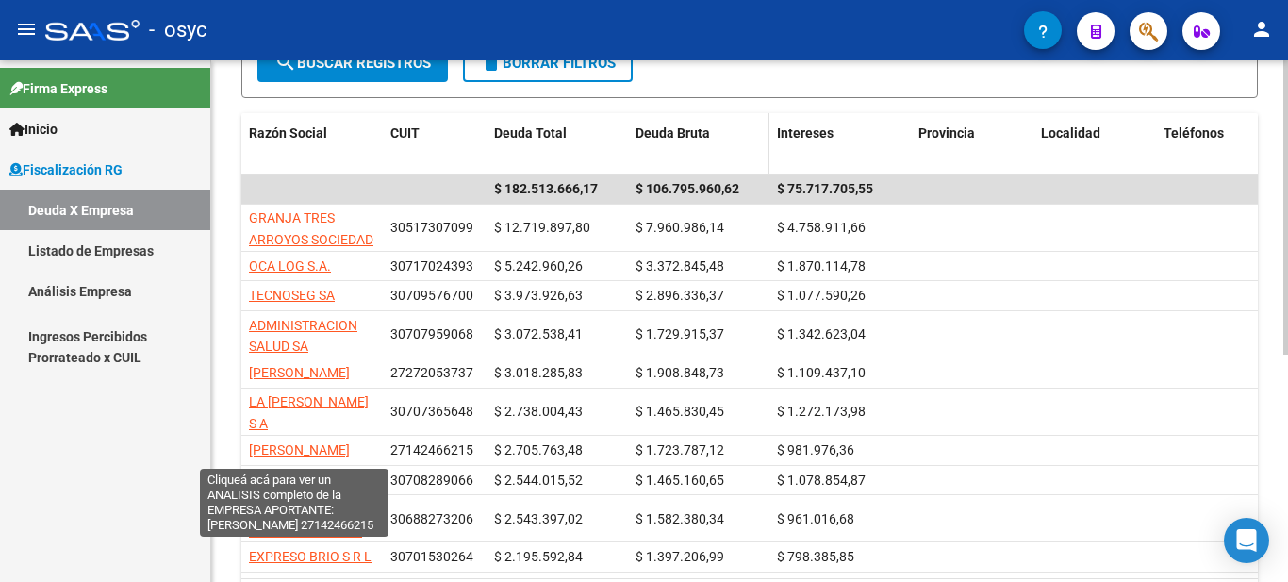
copy span "LA [PERSON_NAME] S A"
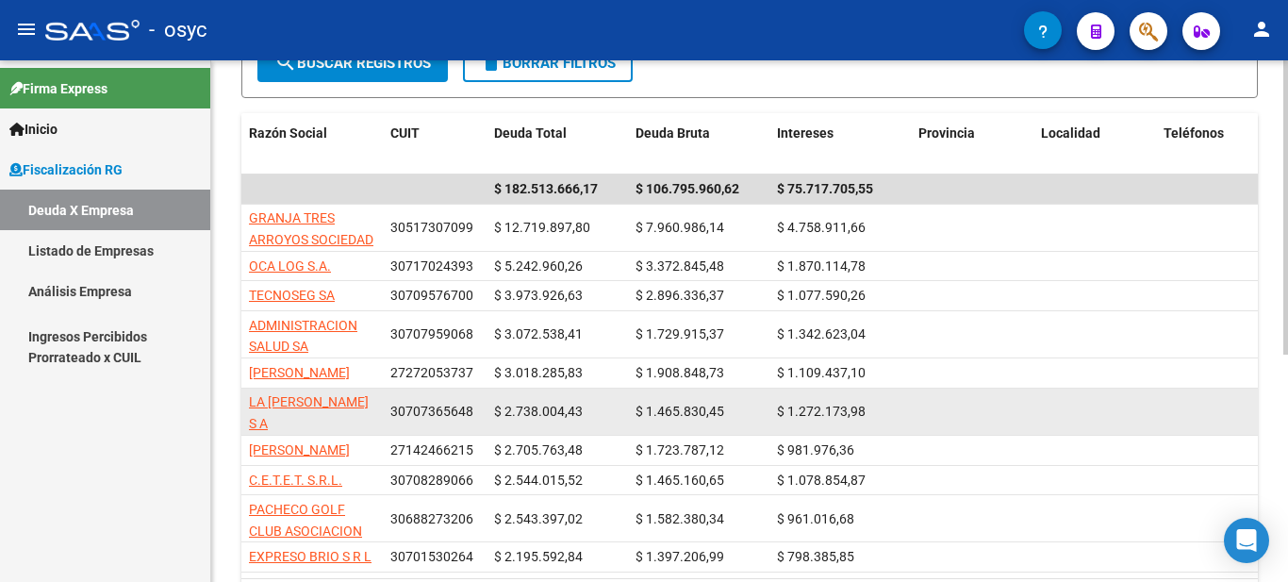
click at [441, 403] on span "30707365648" at bounding box center [431, 410] width 83 height 15
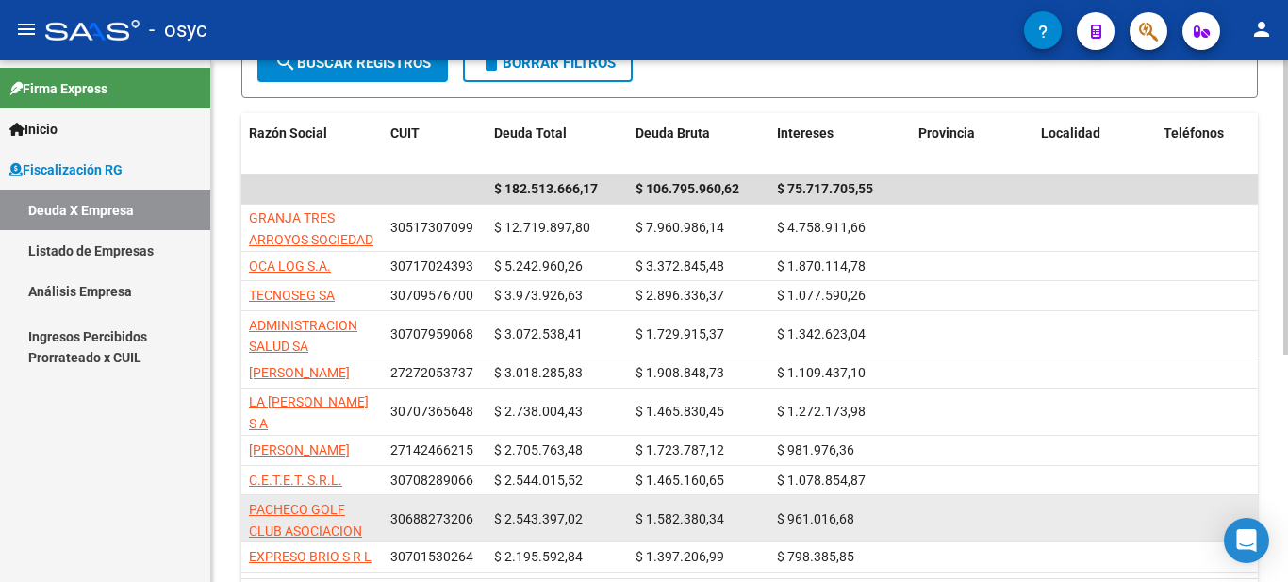
copy span "30707365648"
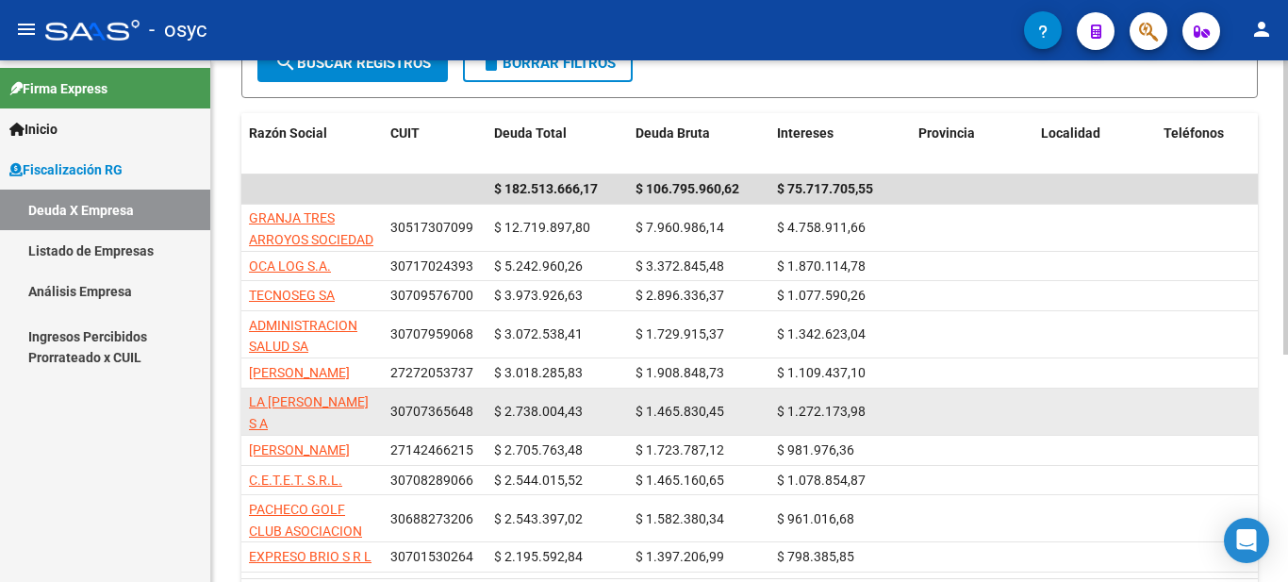
scroll to position [403, 0]
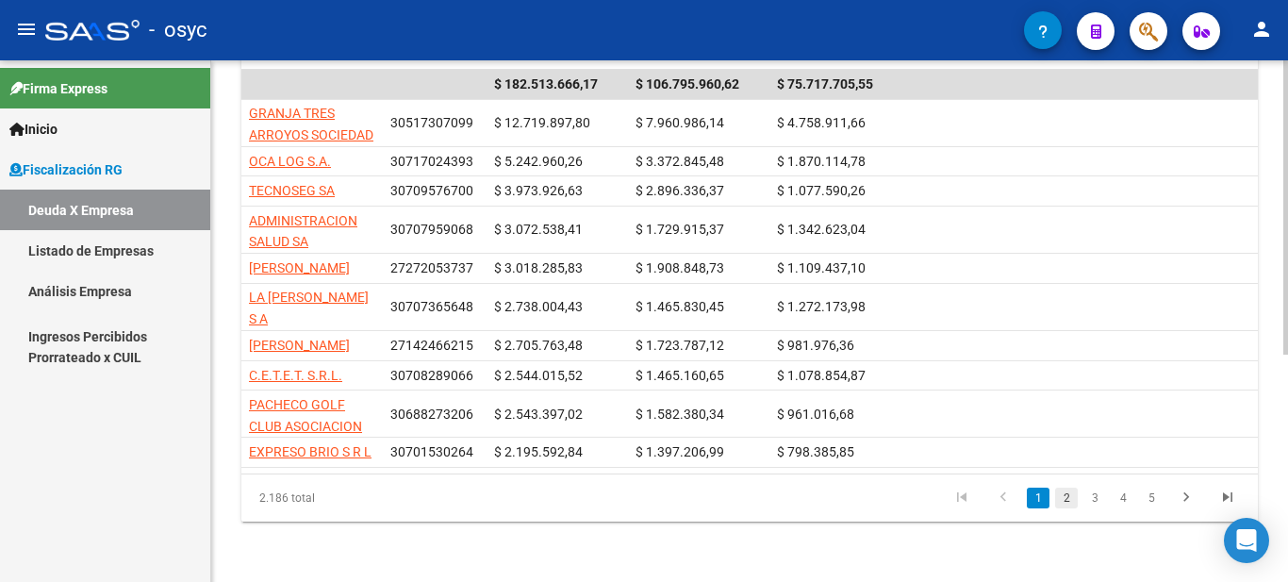
click at [1063, 496] on link "2" at bounding box center [1066, 497] width 23 height 21
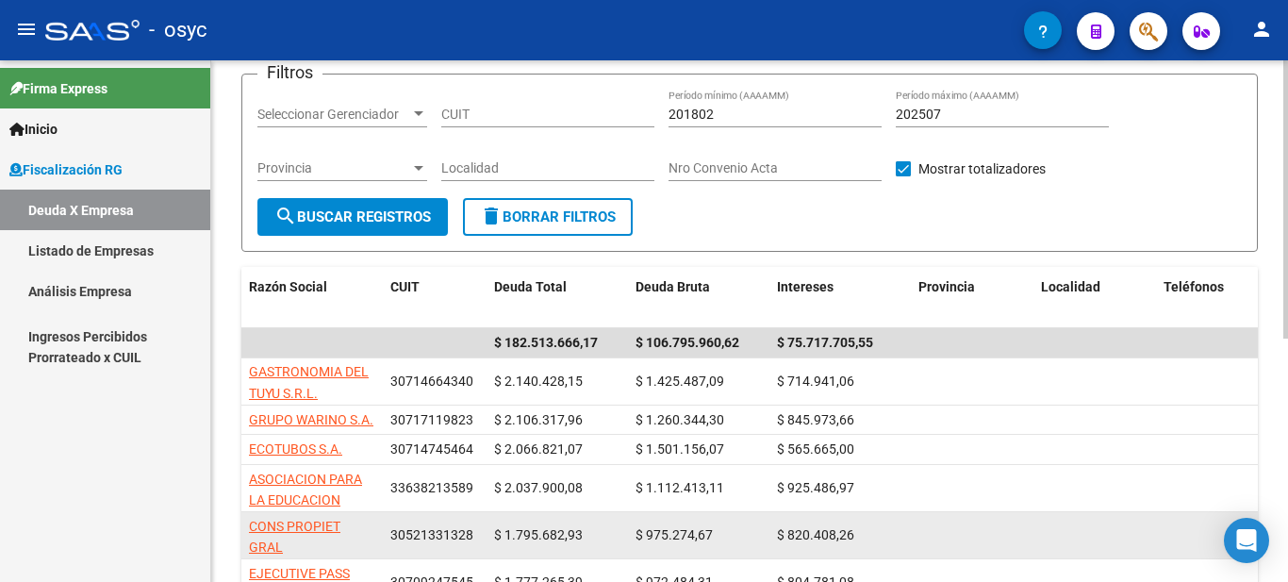
scroll to position [377, 0]
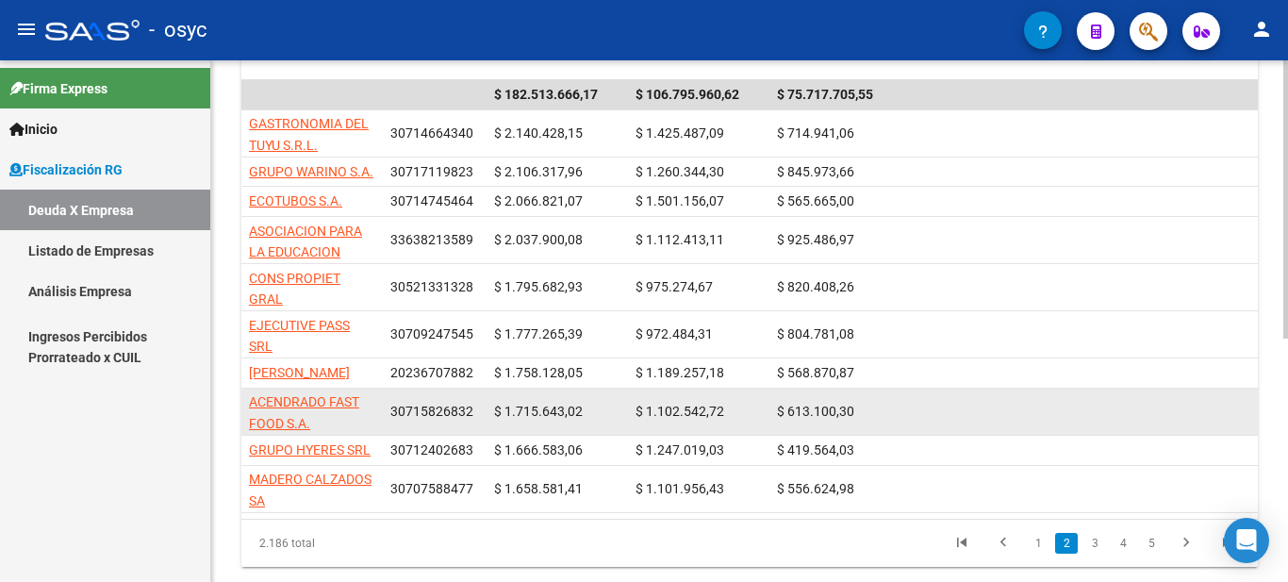
click at [421, 419] on span "30715826832" at bounding box center [431, 410] width 83 height 15
copy span "30715826832"
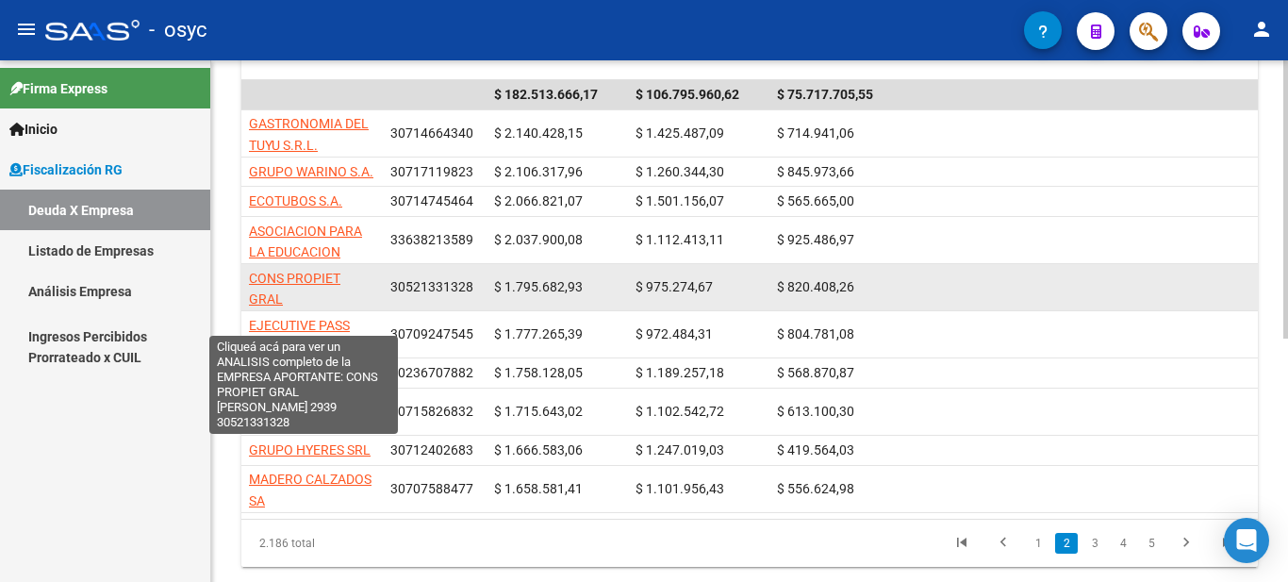
click at [310, 285] on span "CONS PROPIET GRAL [PERSON_NAME] 2939" at bounding box center [299, 310] width 101 height 79
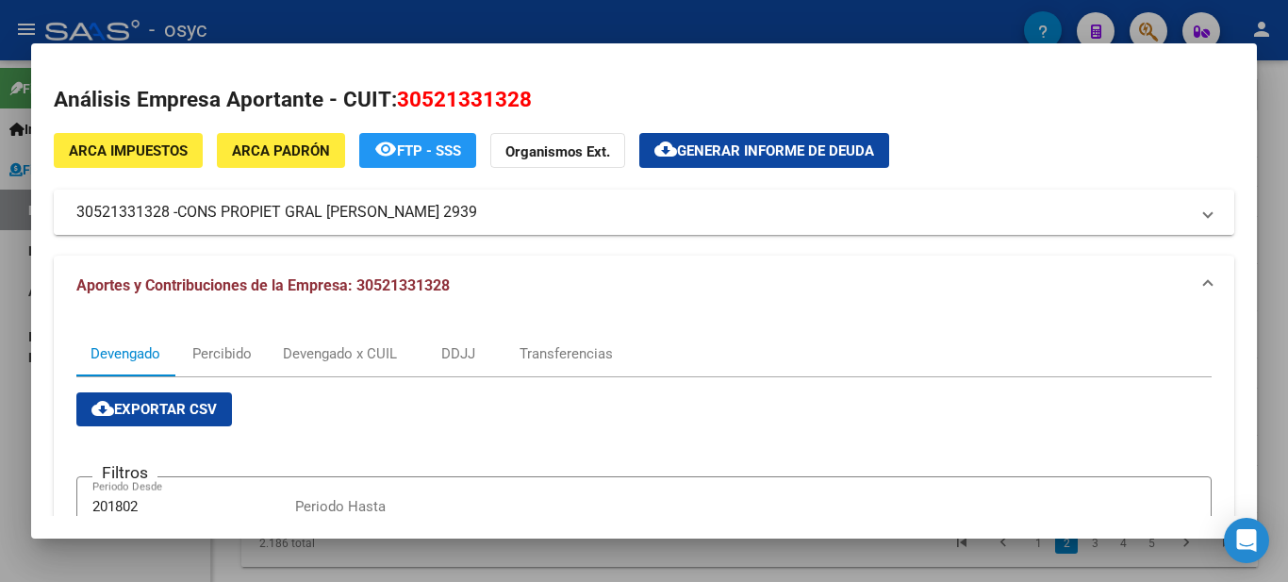
click at [452, 213] on mat-panel-title "30521331328 - CONS PROPIET GRAL [PERSON_NAME] 2939" at bounding box center [632, 212] width 1112 height 23
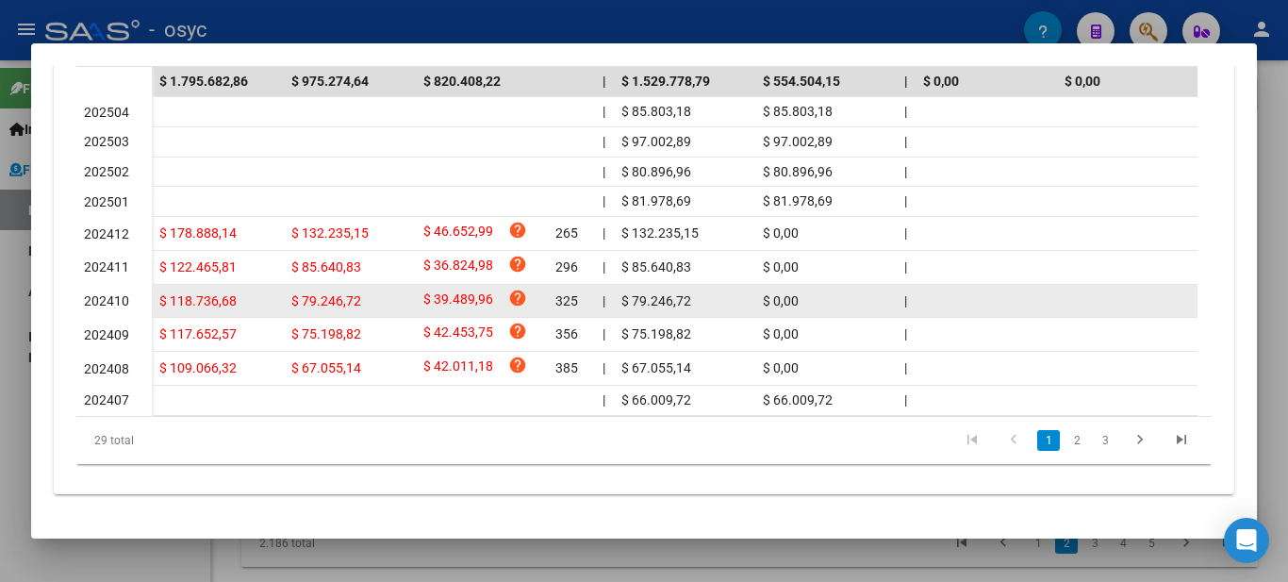
scroll to position [289, 0]
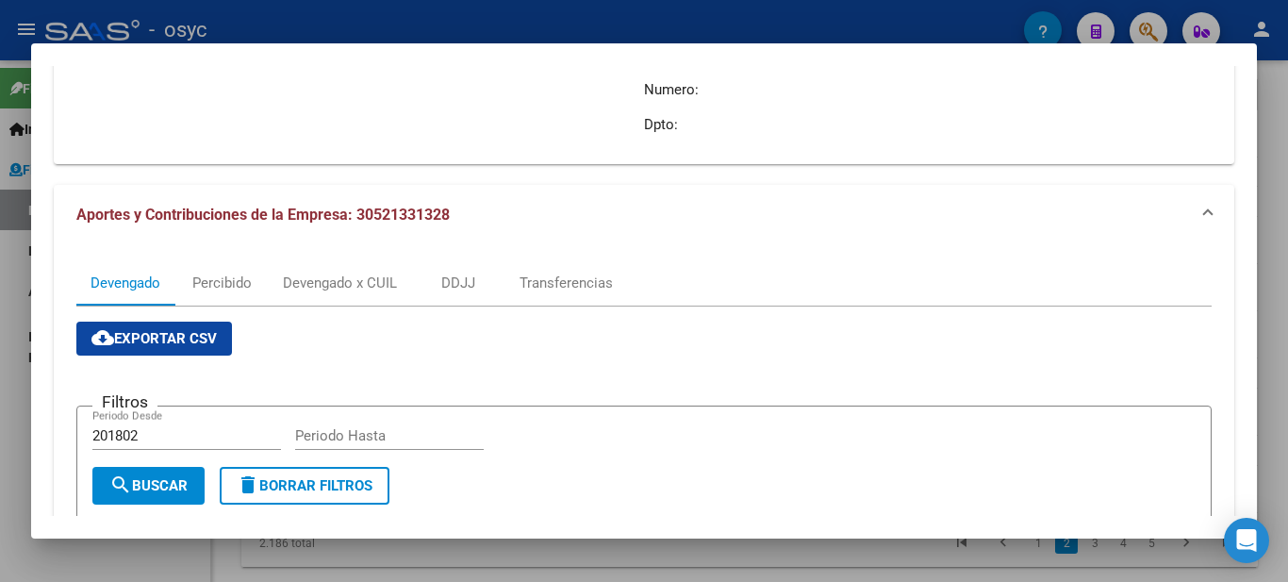
click at [979, 24] on div at bounding box center [644, 291] width 1288 height 582
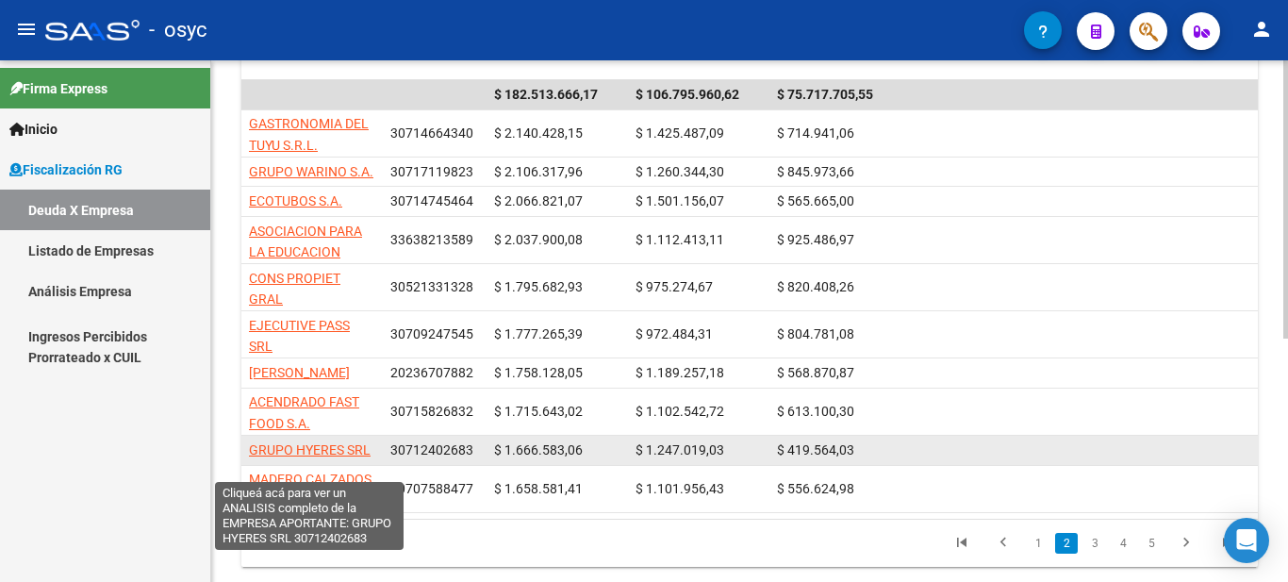
click at [347, 457] on span "GRUPO HYERES SRL" at bounding box center [310, 449] width 122 height 15
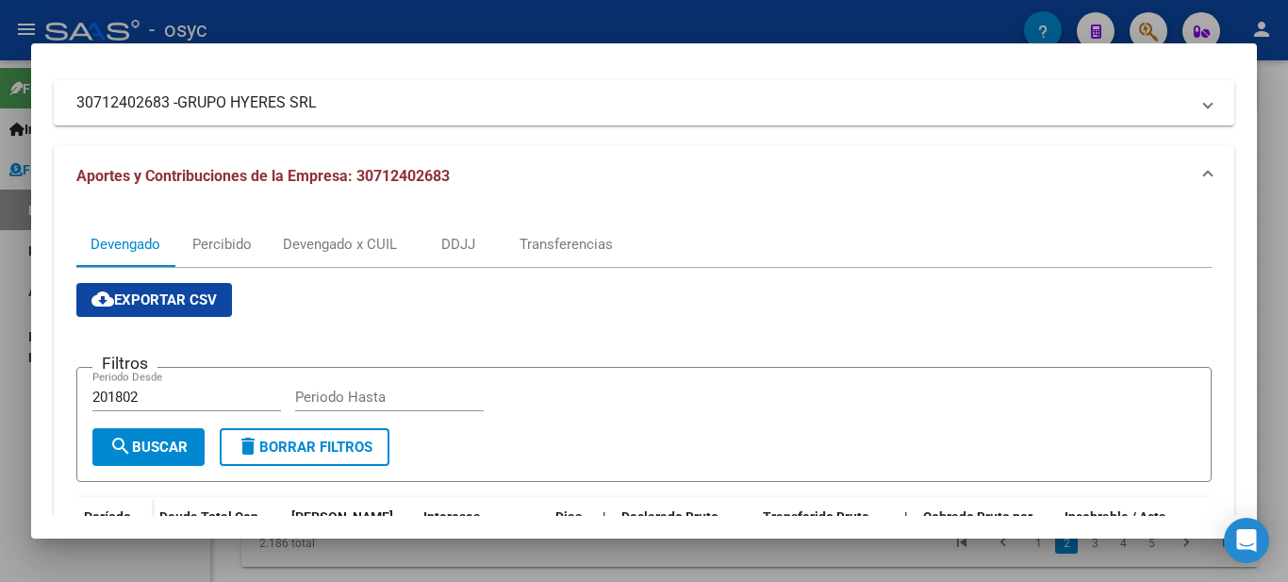
scroll to position [0, 0]
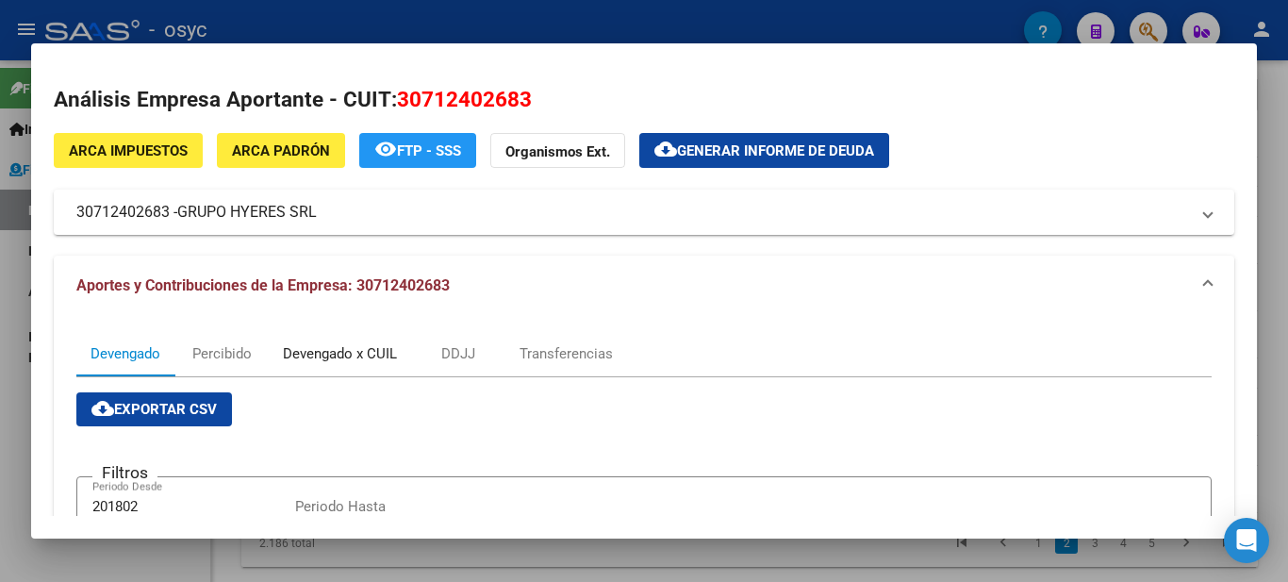
click at [367, 358] on div "Devengado x CUIL" at bounding box center [340, 353] width 114 height 21
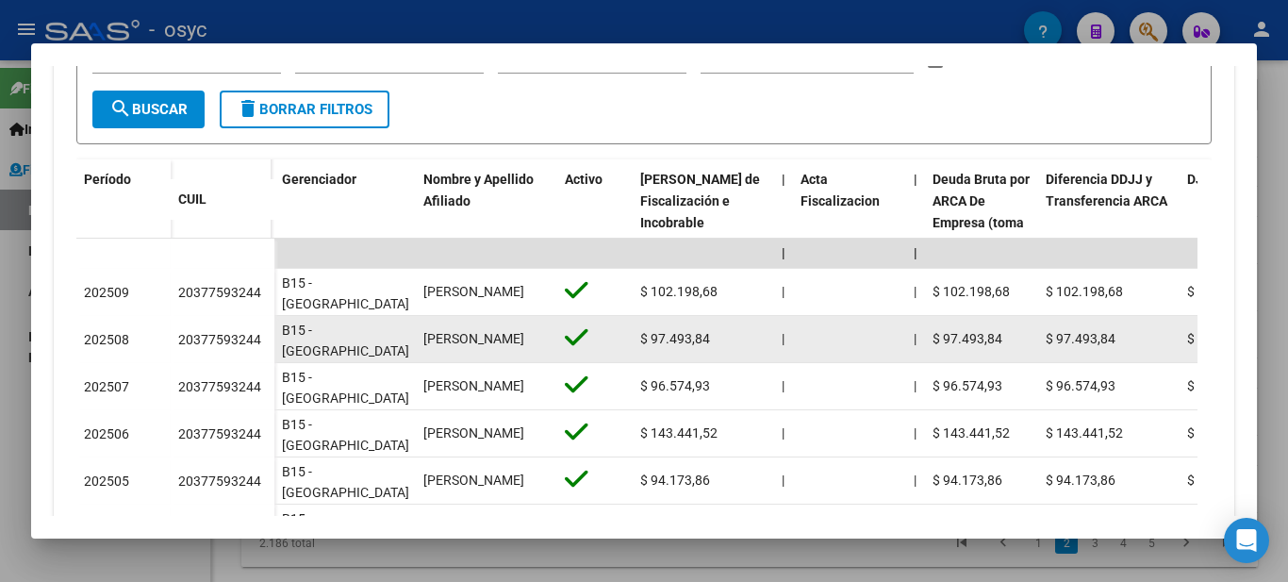
scroll to position [463, 0]
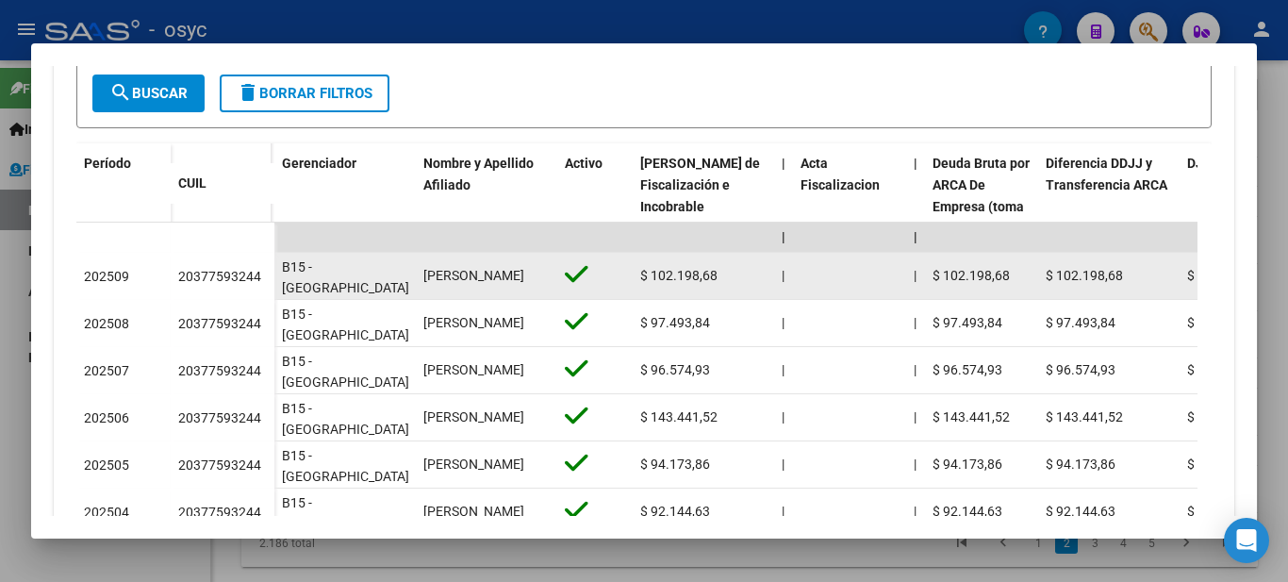
click at [206, 272] on div "20377593244" at bounding box center [219, 277] width 83 height 22
copy div "20377593244"
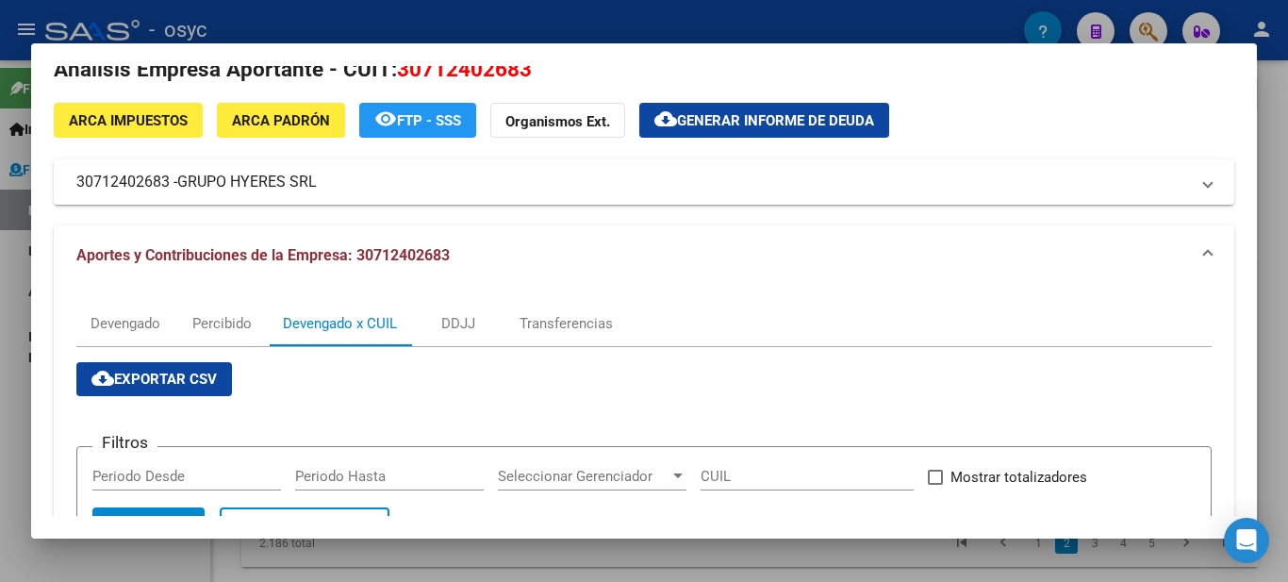
scroll to position [0, 0]
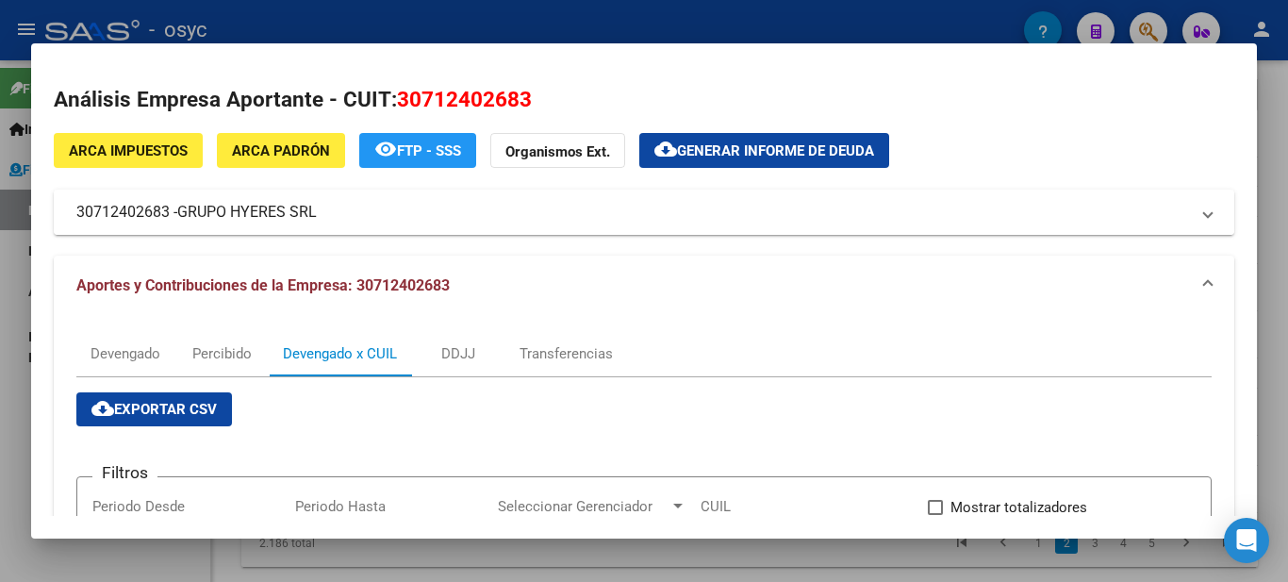
click at [132, 206] on mat-panel-title "30712402683 - GRUPO HYERES SRL" at bounding box center [632, 212] width 1112 height 23
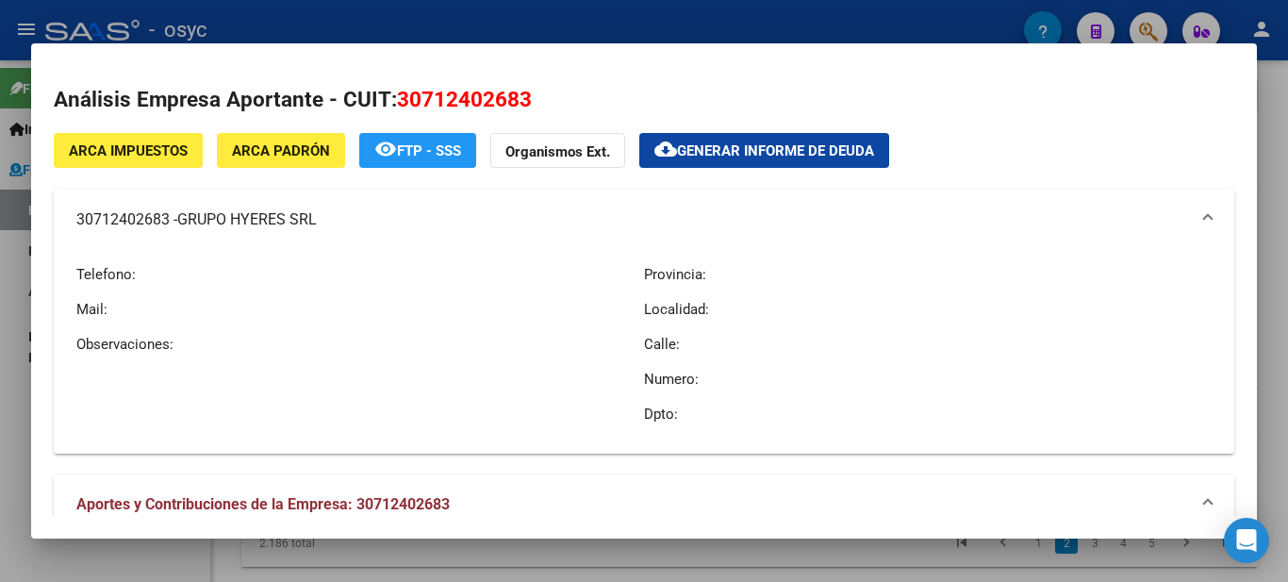
click at [129, 206] on mat-expansion-panel-header "30712402683 - GRUPO HYERES SRL" at bounding box center [644, 219] width 1180 height 60
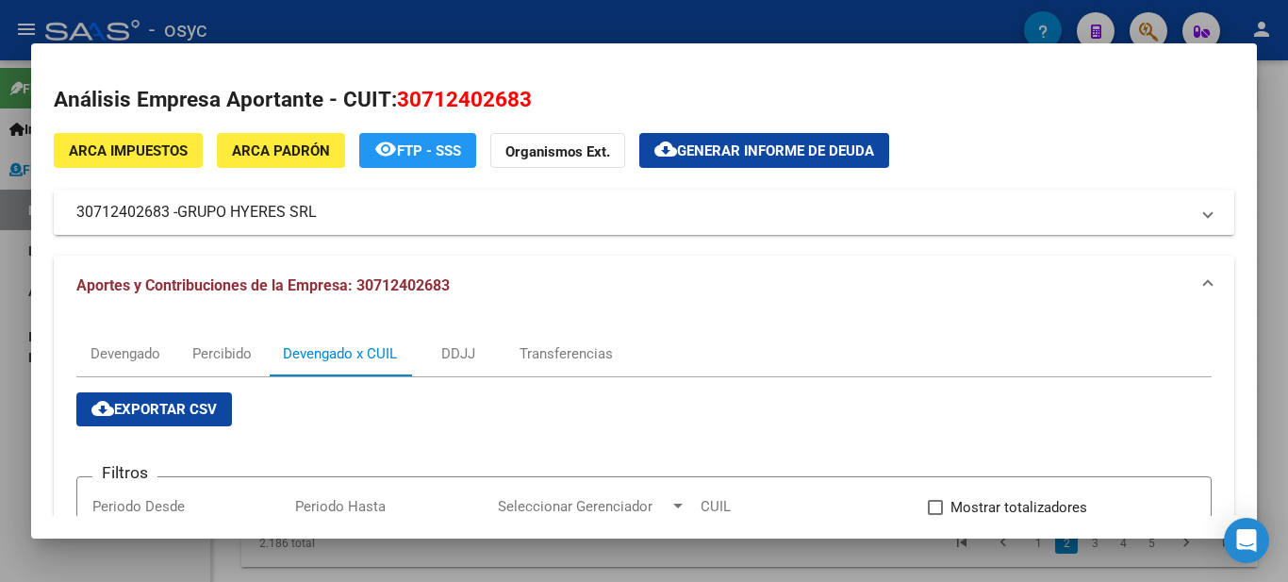
click at [122, 214] on mat-panel-title "30712402683 - GRUPO HYERES SRL" at bounding box center [632, 212] width 1112 height 23
copy mat-panel-title "30712402683"
drag, startPoint x: 327, startPoint y: 209, endPoint x: 330, endPoint y: 227, distance: 18.1
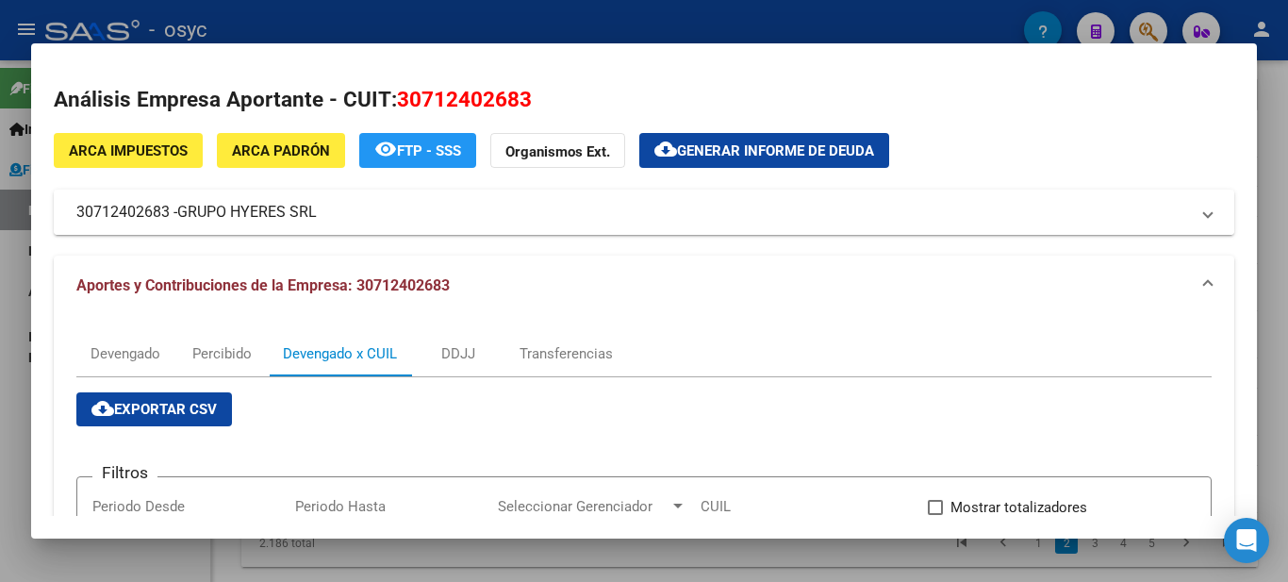
click at [330, 227] on mat-expansion-panel-header "30712402683 - GRUPO HYERES SRL" at bounding box center [644, 211] width 1180 height 45
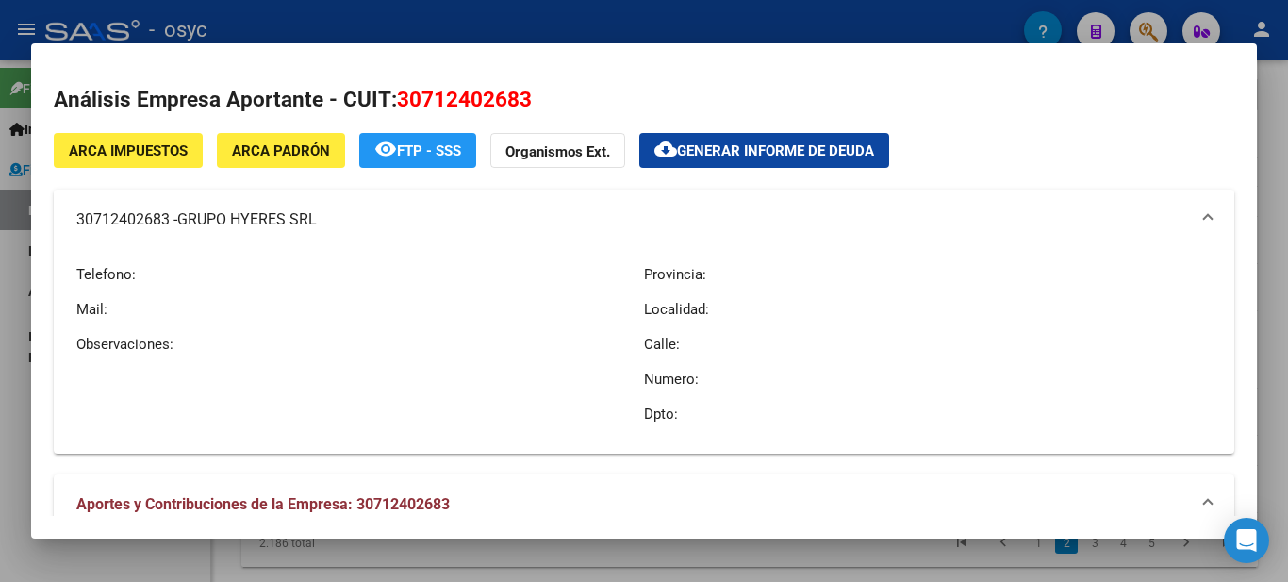
drag, startPoint x: 78, startPoint y: 227, endPoint x: 166, endPoint y: 228, distance: 87.7
click at [160, 230] on mat-panel-title "30712402683 - GRUPO HYERES SRL" at bounding box center [632, 219] width 1112 height 23
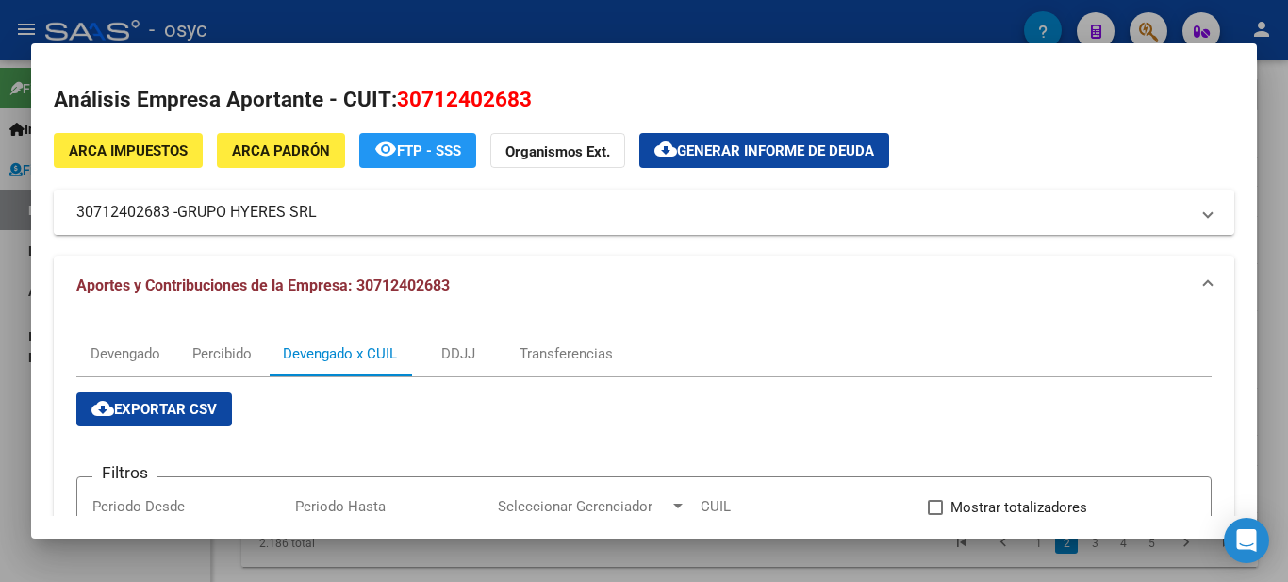
drag, startPoint x: 172, startPoint y: 211, endPoint x: 77, endPoint y: 216, distance: 94.4
click at [77, 216] on mat-panel-title "30712402683 - GRUPO HYERES SRL" at bounding box center [632, 212] width 1112 height 23
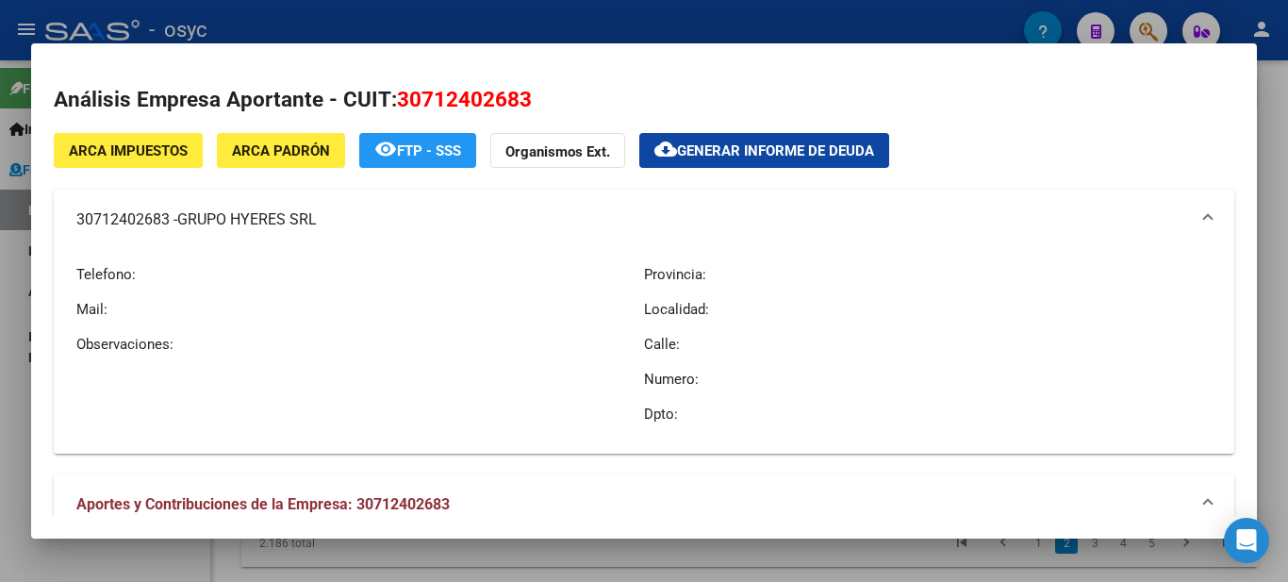
click at [1275, 101] on div at bounding box center [644, 291] width 1288 height 582
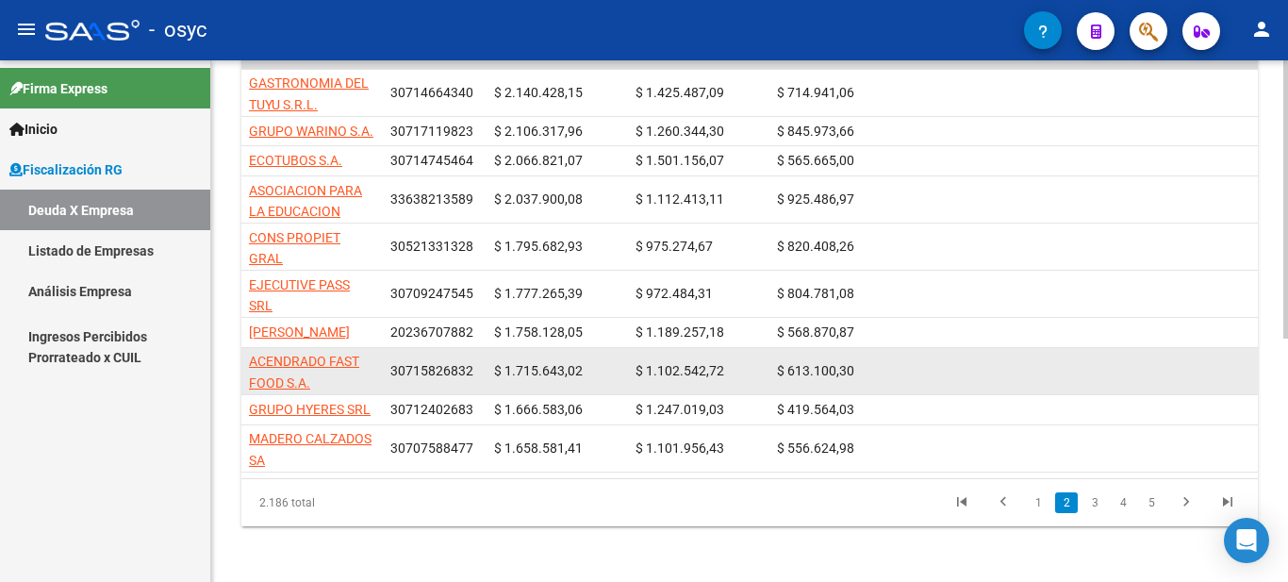
scroll to position [454, 0]
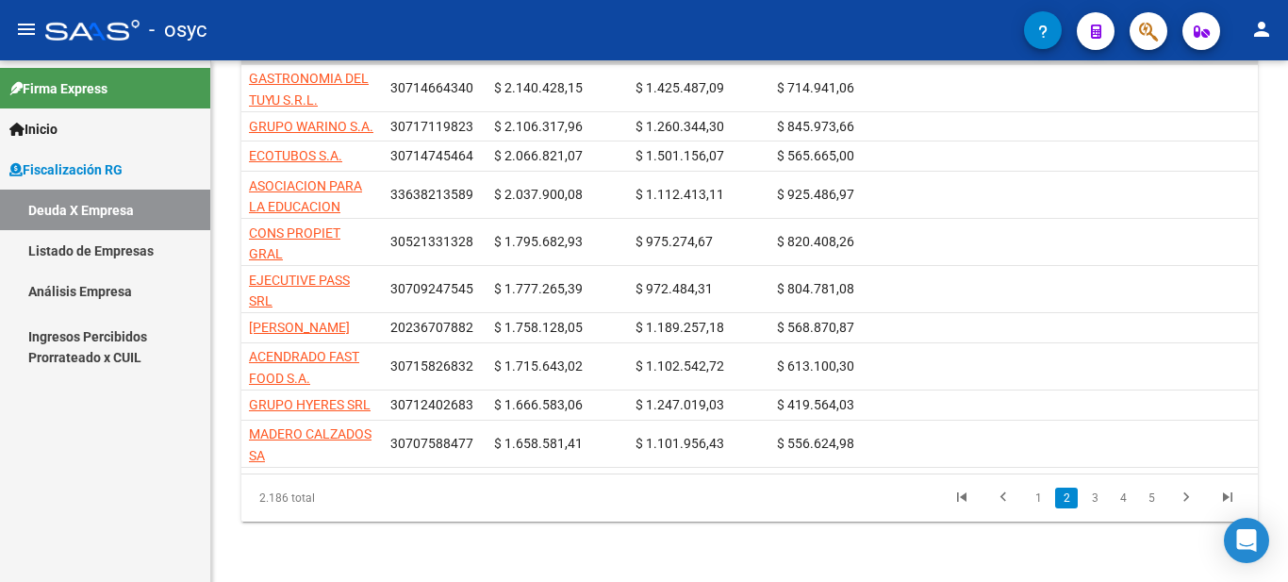
click at [1097, 499] on link "3" at bounding box center [1094, 497] width 23 height 21
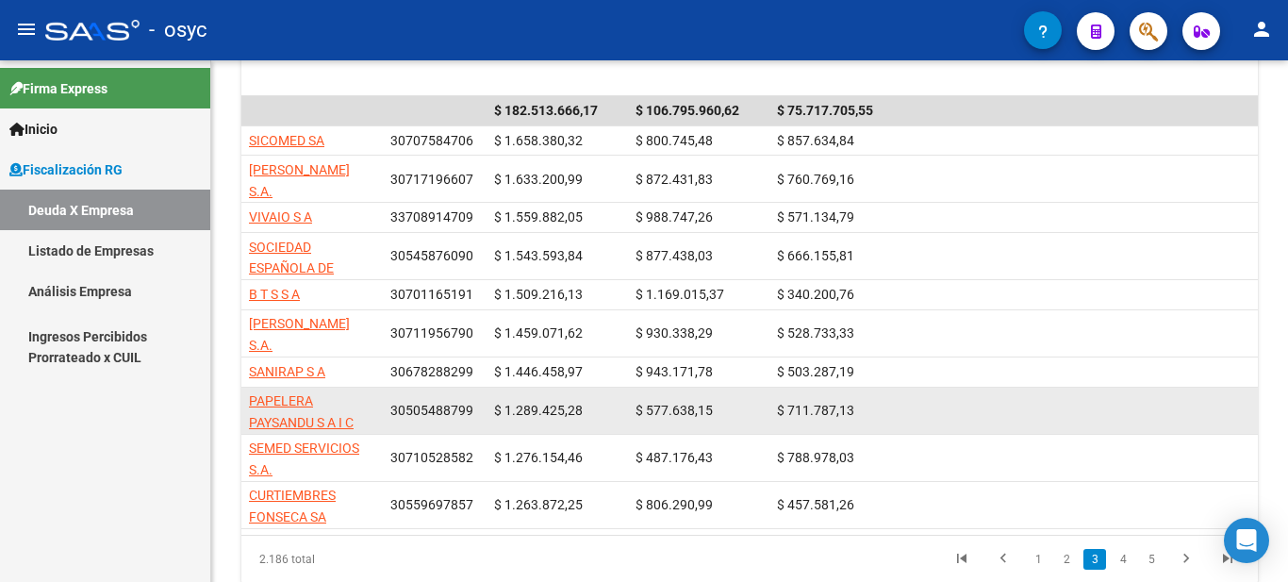
scroll to position [403, 0]
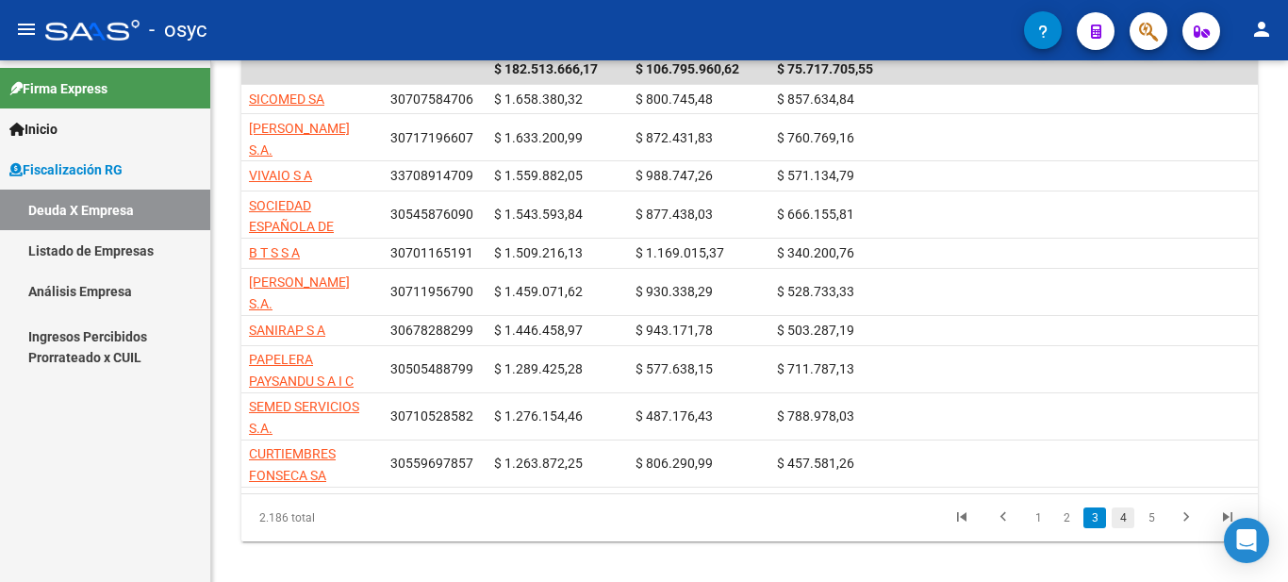
click at [1119, 507] on link "4" at bounding box center [1122, 517] width 23 height 21
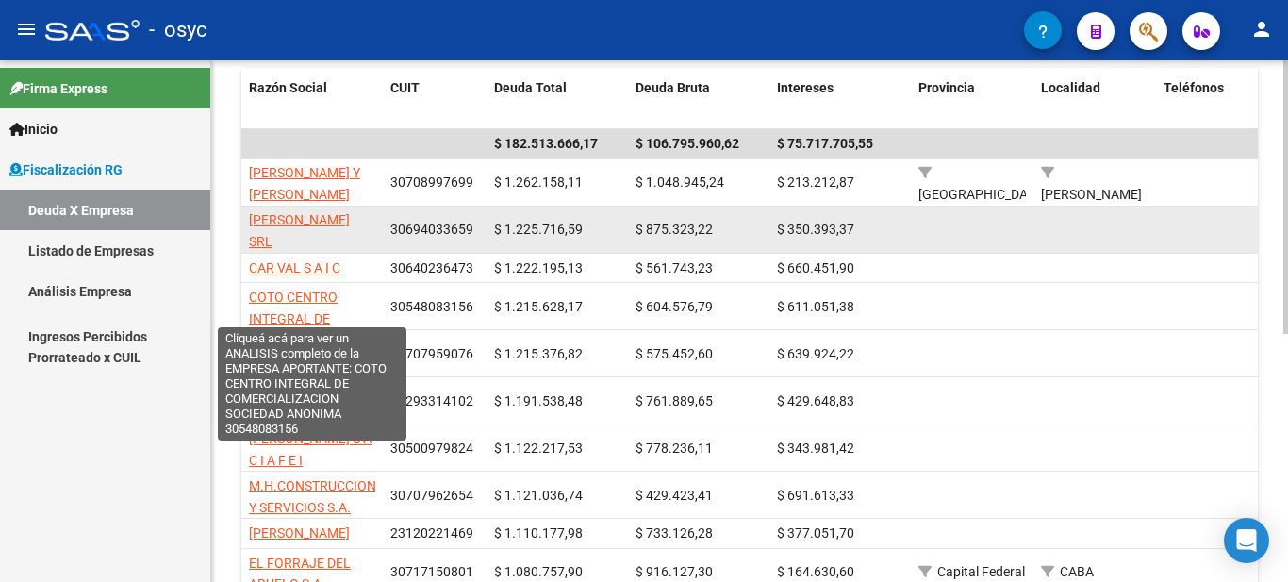
scroll to position [283, 0]
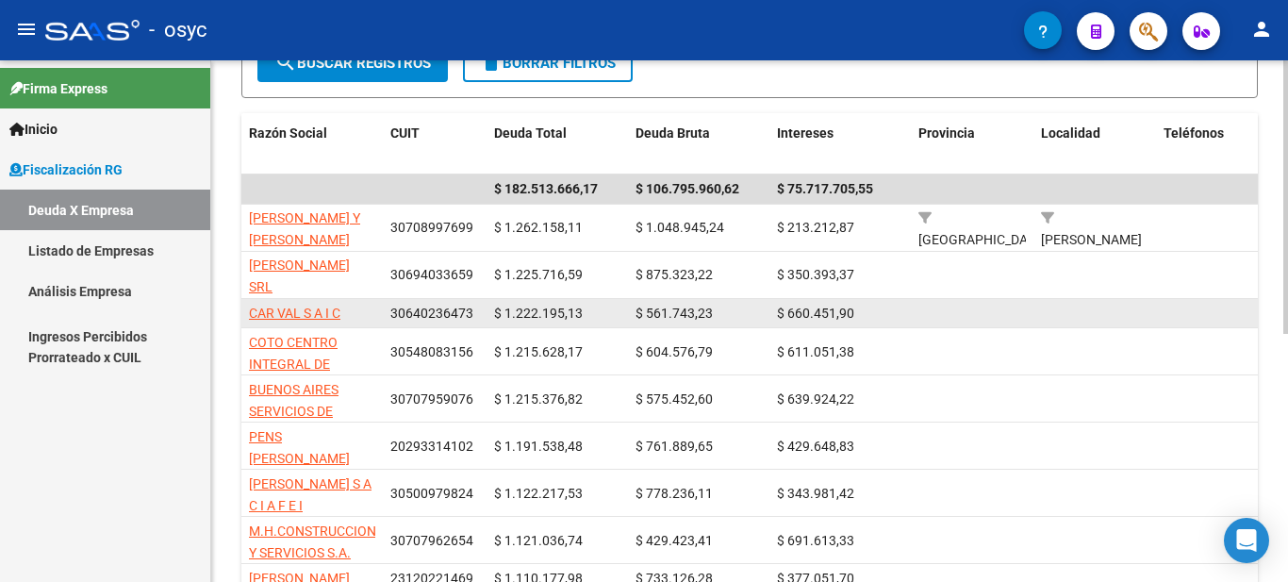
drag, startPoint x: 399, startPoint y: 314, endPoint x: 857, endPoint y: 318, distance: 458.2
click at [857, 318] on div "CAR VAL S A I C 30640236473 $ 1.222.195,13 $ 561.743,23 $ 660.451,90" at bounding box center [1311, 314] width 2140 height 30
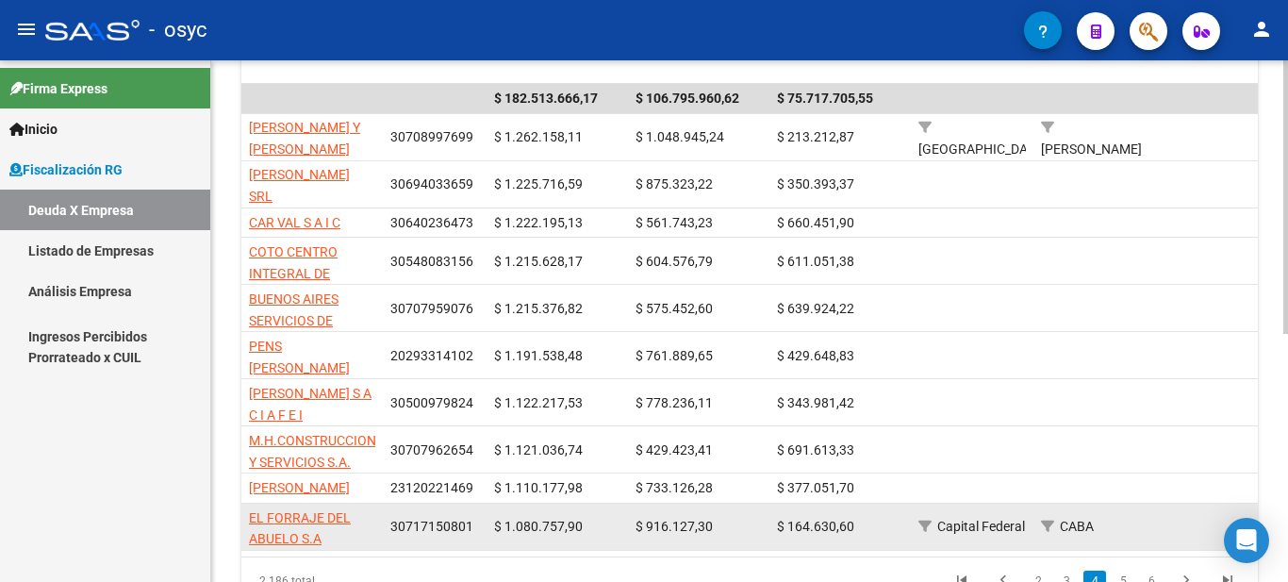
scroll to position [471, 0]
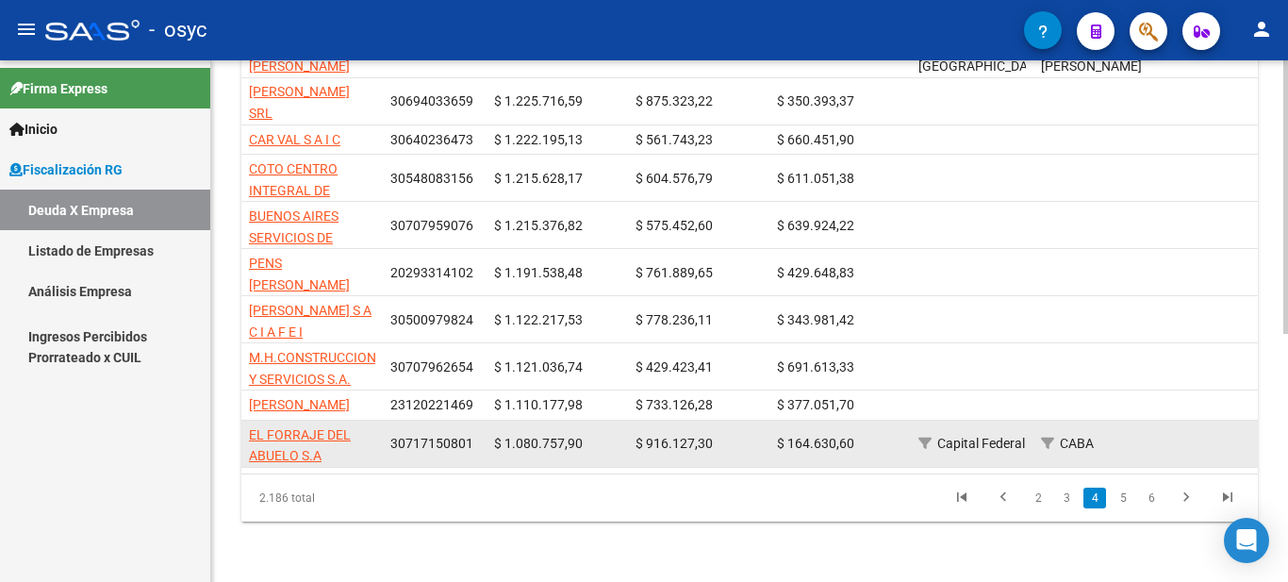
drag, startPoint x: 391, startPoint y: 429, endPoint x: 851, endPoint y: 429, distance: 460.0
click at [851, 429] on div "EL FORRAJE DEL ABUELO S.A 30717150801 $ 1.080.757,90 $ 916.127,30 $ 164.630,60 …" at bounding box center [1311, 443] width 2140 height 47
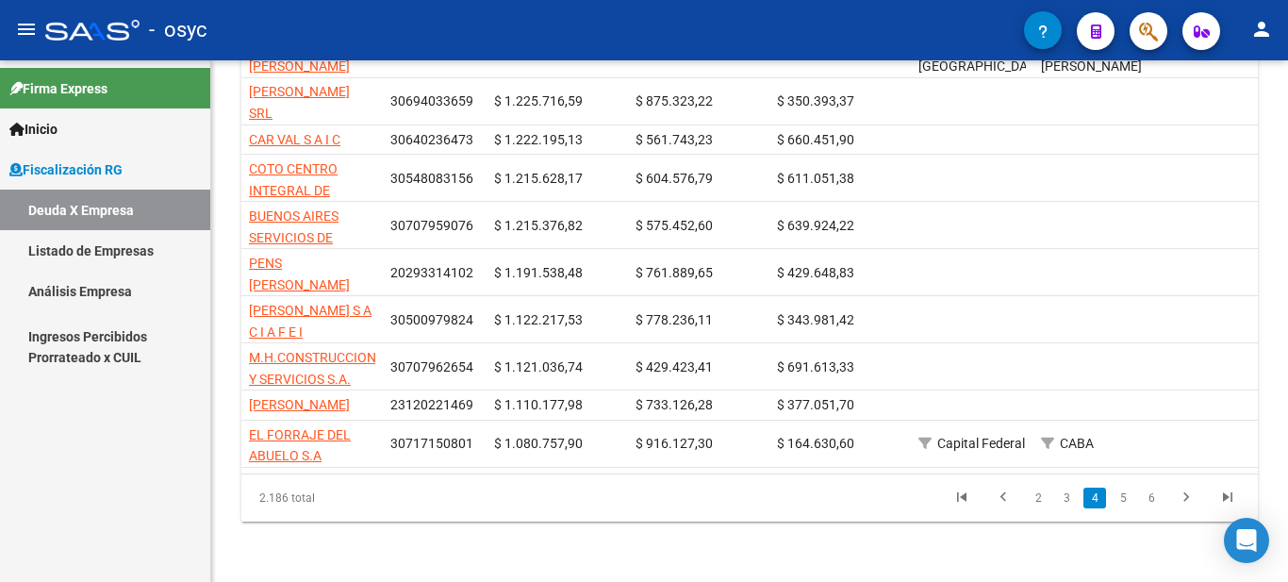
click at [1124, 504] on link "5" at bounding box center [1122, 497] width 23 height 21
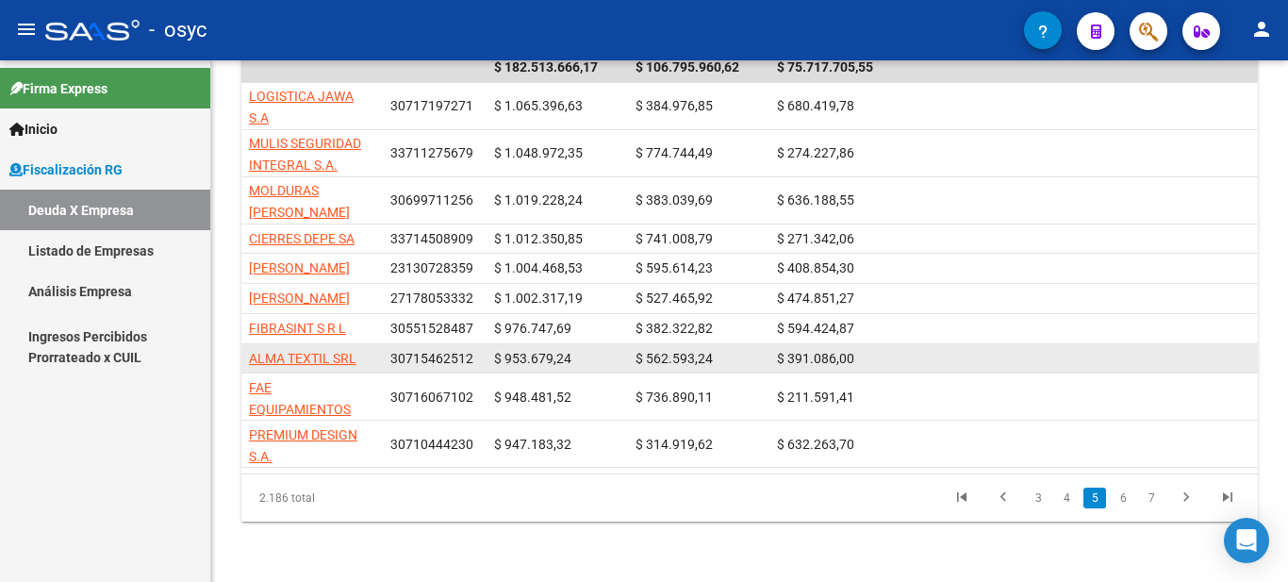
scroll to position [360, 0]
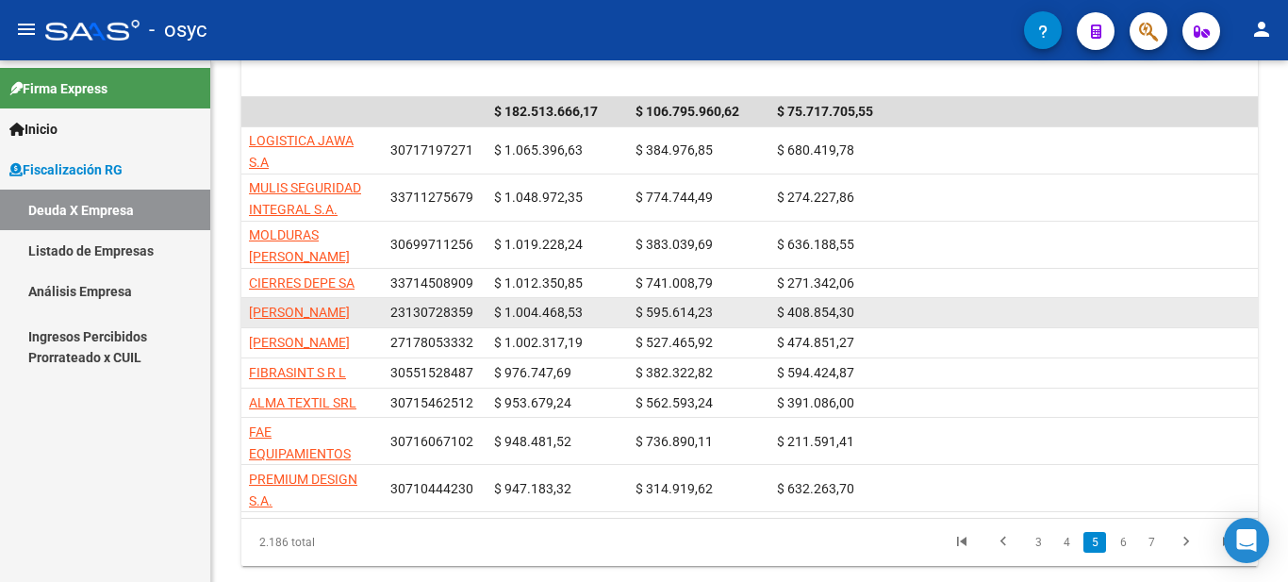
click at [520, 309] on datatable-body-cell "$ 1.004.468,53" at bounding box center [556, 312] width 141 height 29
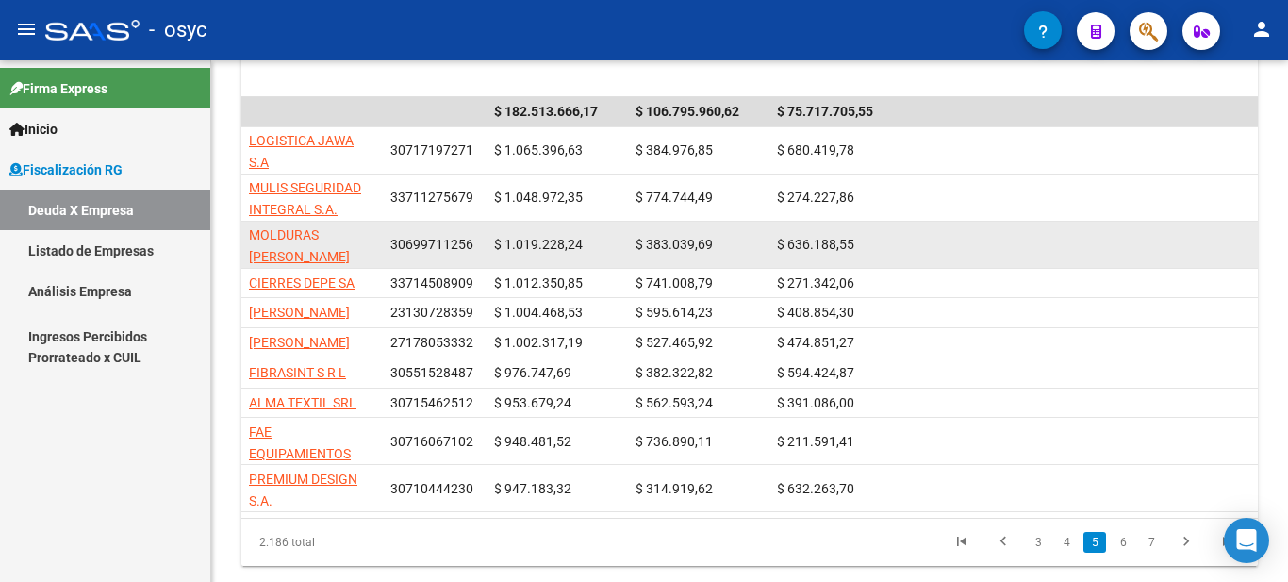
drag, startPoint x: 640, startPoint y: 239, endPoint x: 882, endPoint y: 239, distance: 242.3
click at [876, 239] on div "MOLDURAS [PERSON_NAME] SRL 30699711256 $ 1.019.228,24 $ 383.039,69 $ 636.188,55" at bounding box center [1311, 245] width 2140 height 47
click at [882, 239] on div "$ 636.188,55" at bounding box center [840, 245] width 126 height 22
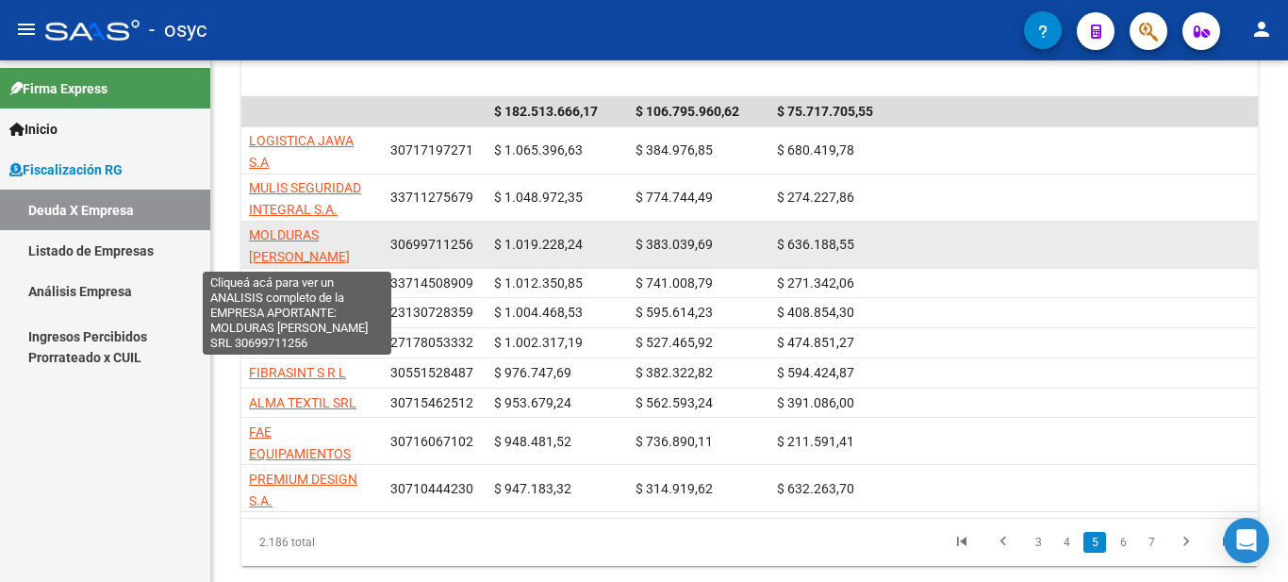
click at [321, 239] on span "MOLDURAS [PERSON_NAME] SRL" at bounding box center [299, 256] width 101 height 58
type textarea "30699711256"
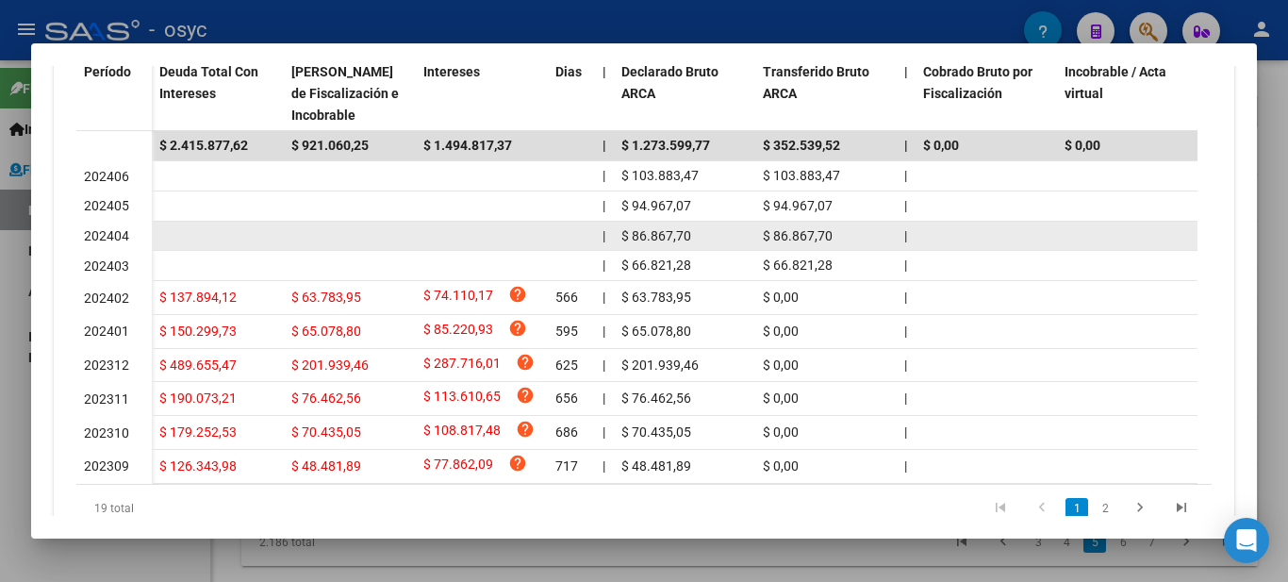
scroll to position [566, 0]
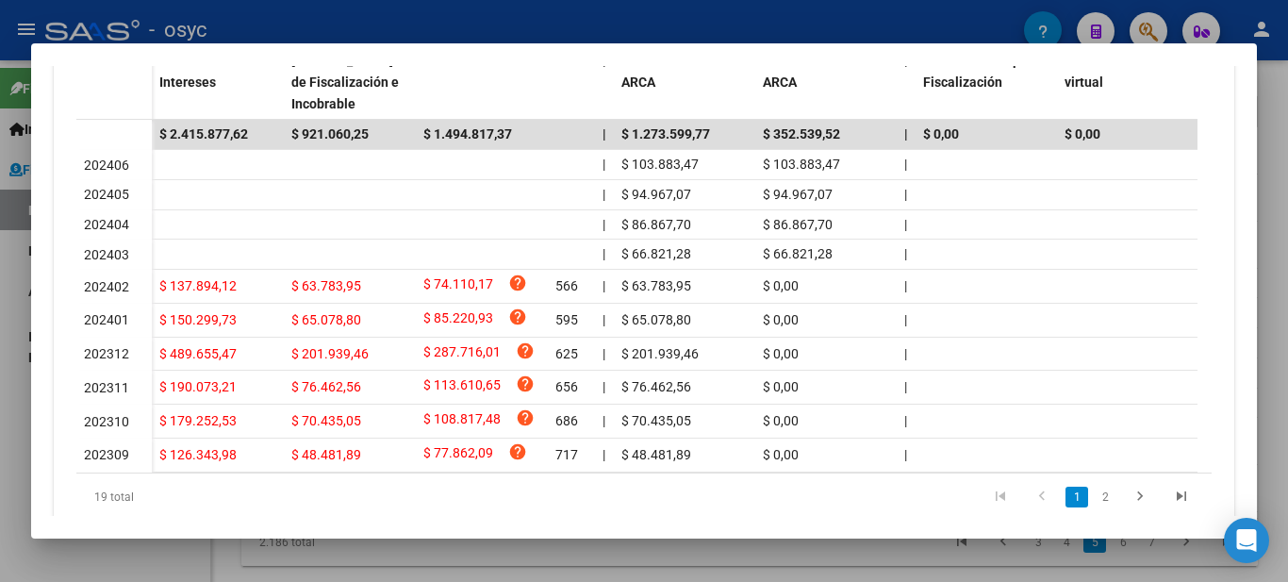
click at [1272, 51] on div at bounding box center [644, 291] width 1288 height 582
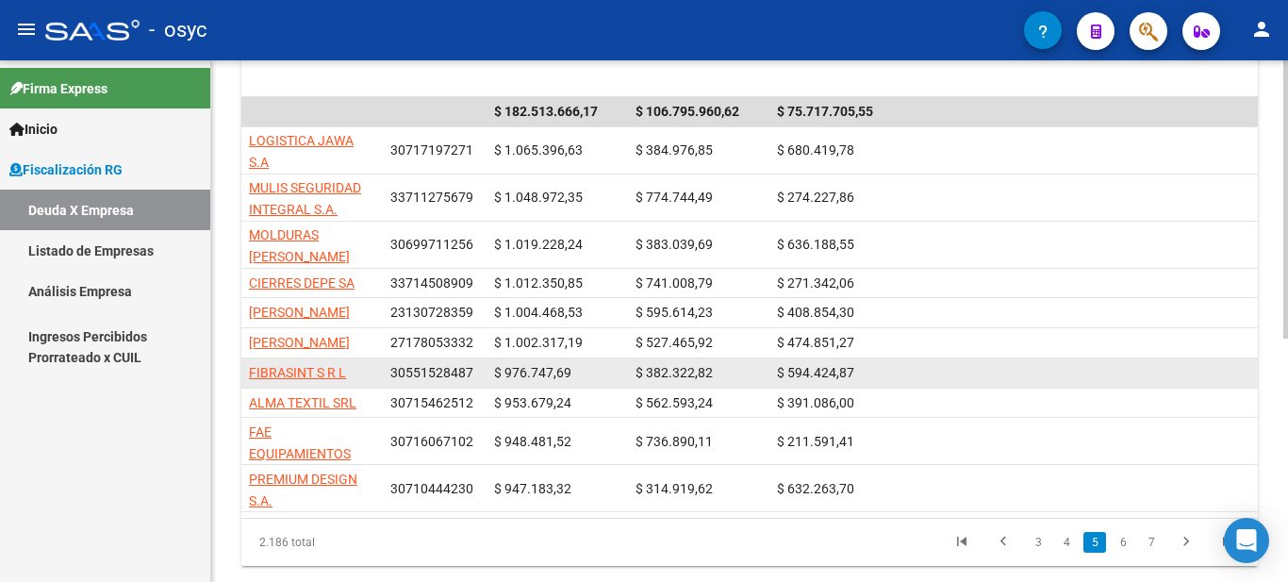
click at [427, 380] on span "30551528487" at bounding box center [431, 372] width 83 height 15
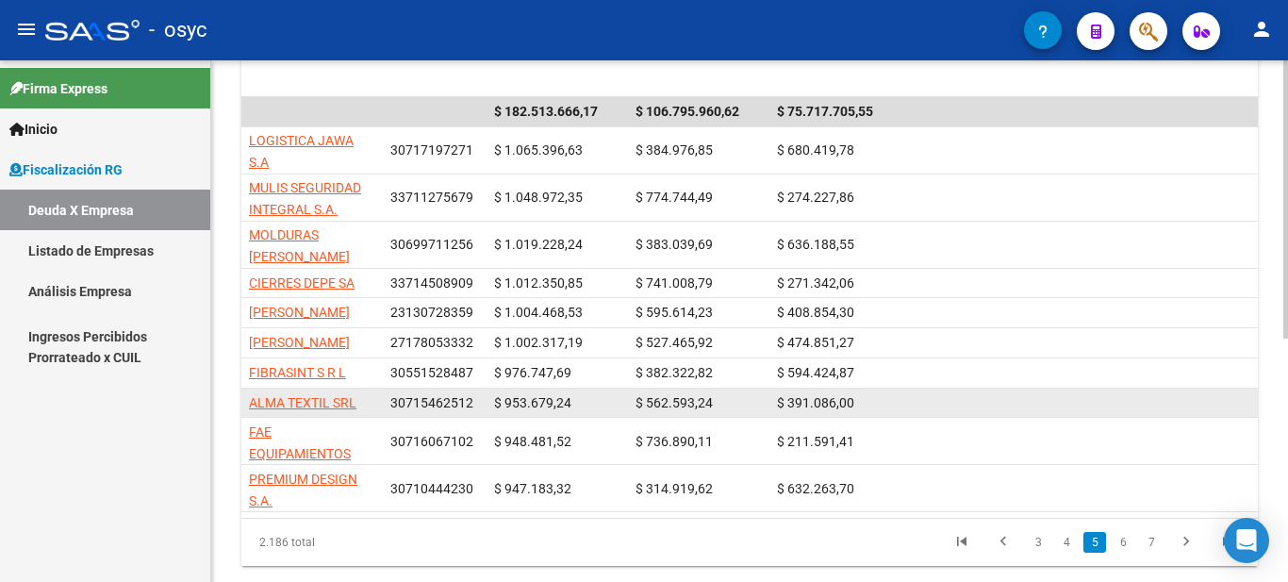
scroll to position [454, 0]
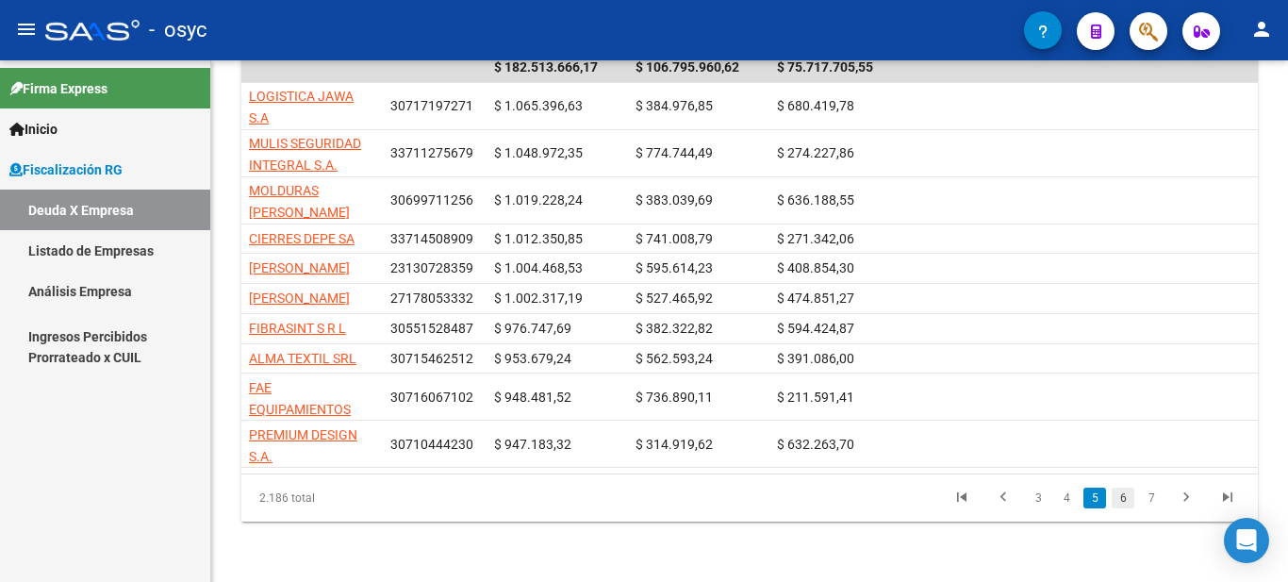
click at [1122, 503] on link "6" at bounding box center [1122, 497] width 23 height 21
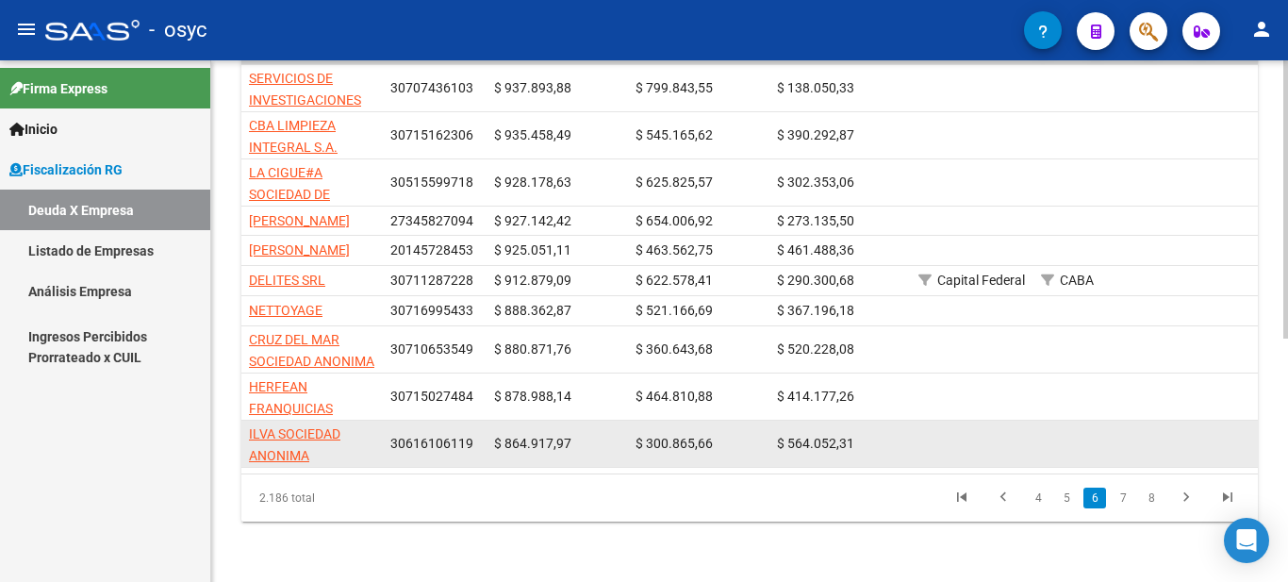
click at [424, 436] on span "30616106119" at bounding box center [431, 443] width 83 height 15
click at [438, 436] on span "30616106119" at bounding box center [431, 443] width 83 height 15
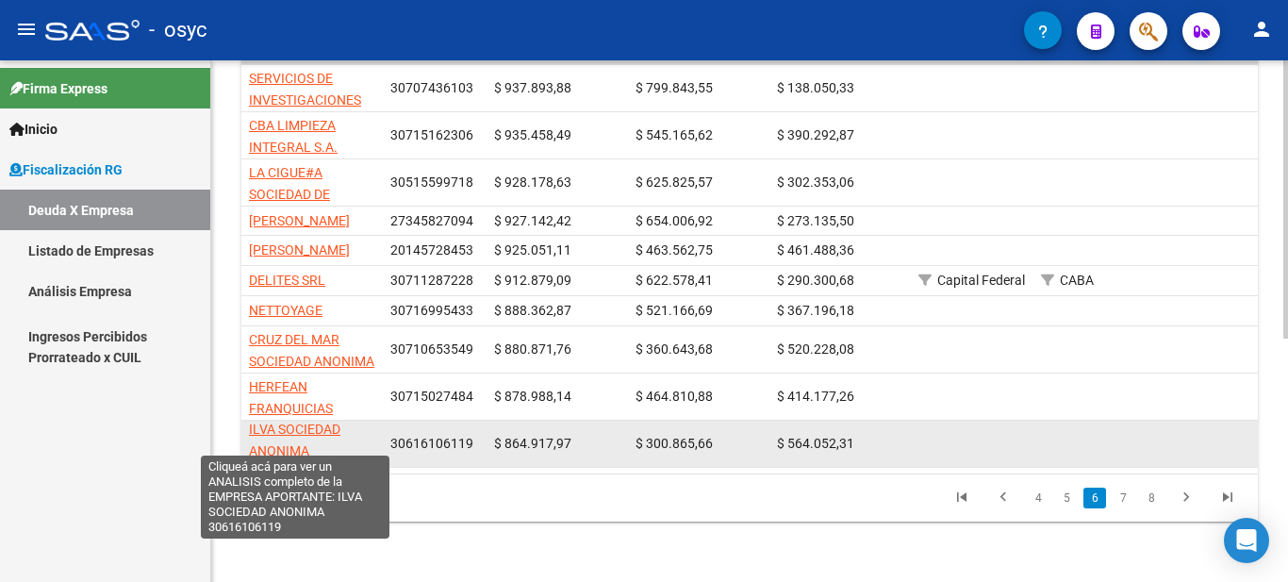
scroll to position [0, 0]
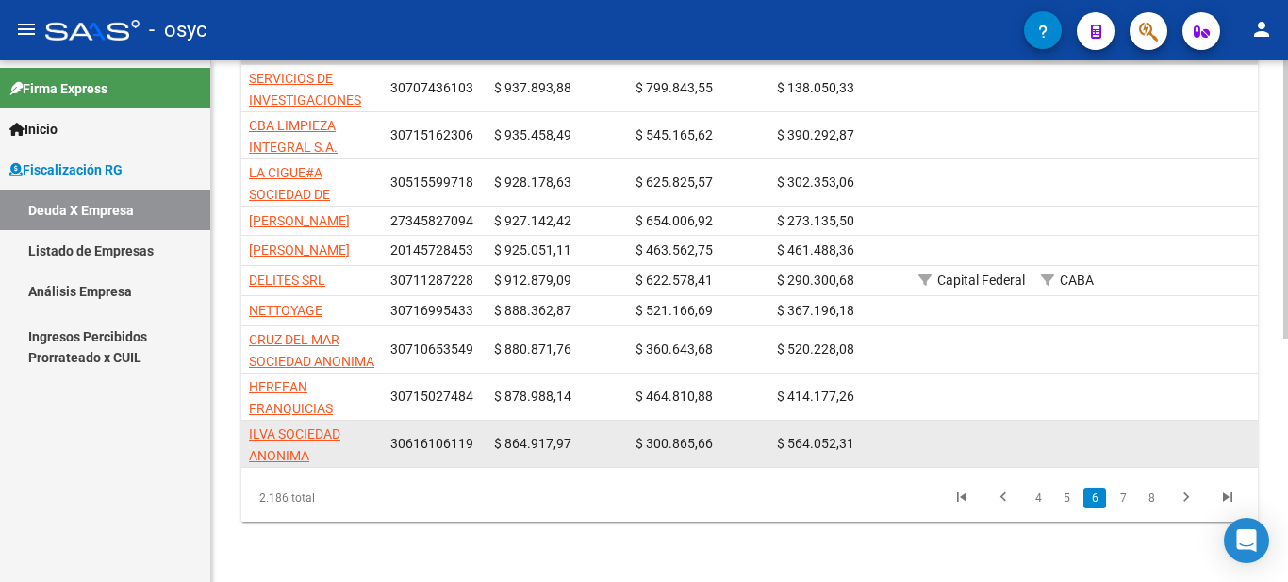
drag, startPoint x: 326, startPoint y: 439, endPoint x: 245, endPoint y: 420, distance: 83.2
click at [245, 420] on datatable-body-cell "ILVA SOCIEDAD ANONIMA" at bounding box center [311, 443] width 141 height 46
click at [415, 436] on span "30616106119" at bounding box center [431, 443] width 83 height 15
